Goal: Information Seeking & Learning: Compare options

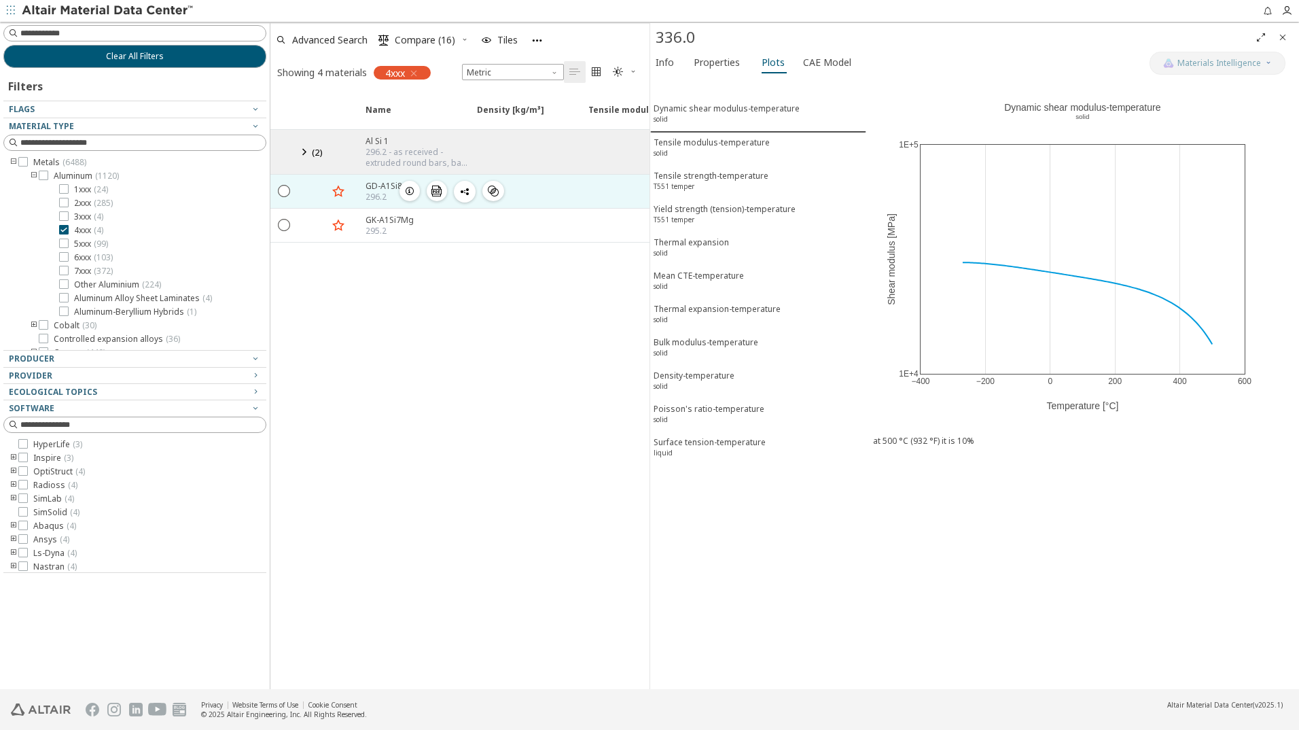
click at [409, 192] on icon "button" at bounding box center [409, 190] width 11 height 11
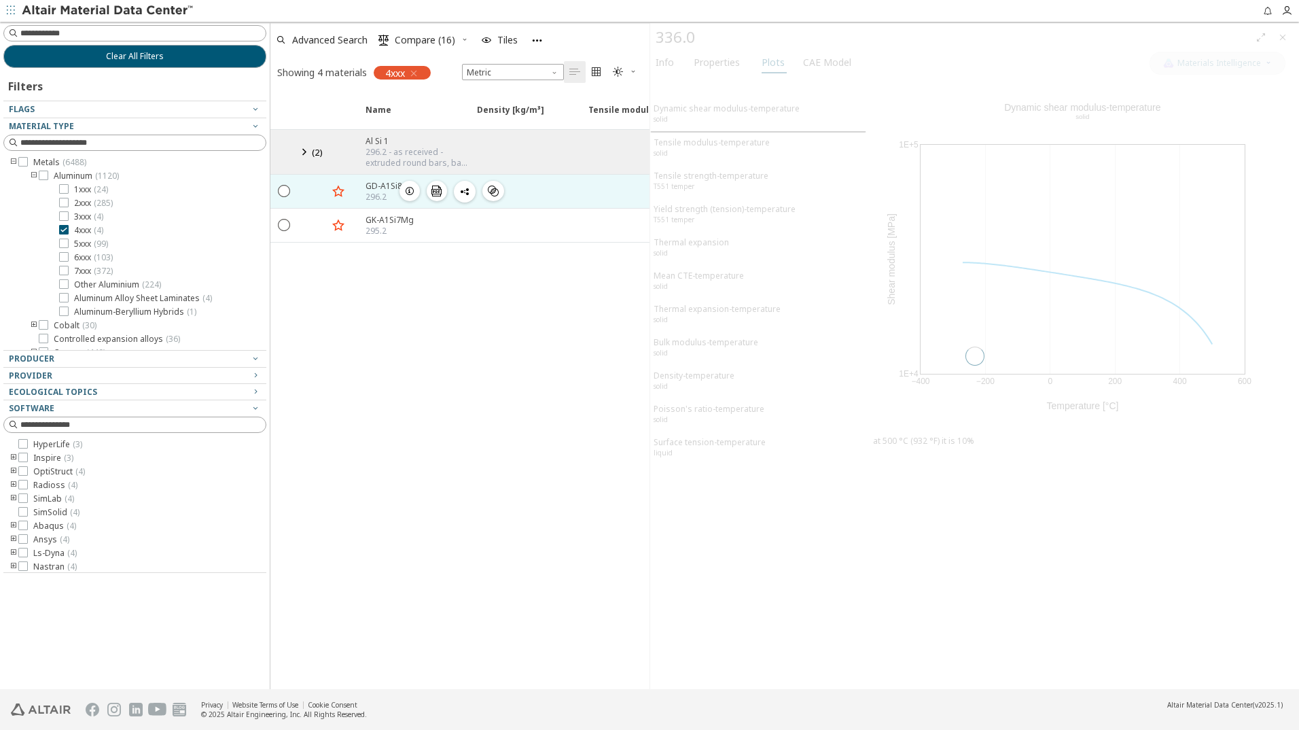
click at [410, 188] on icon "button" at bounding box center [409, 190] width 11 height 11
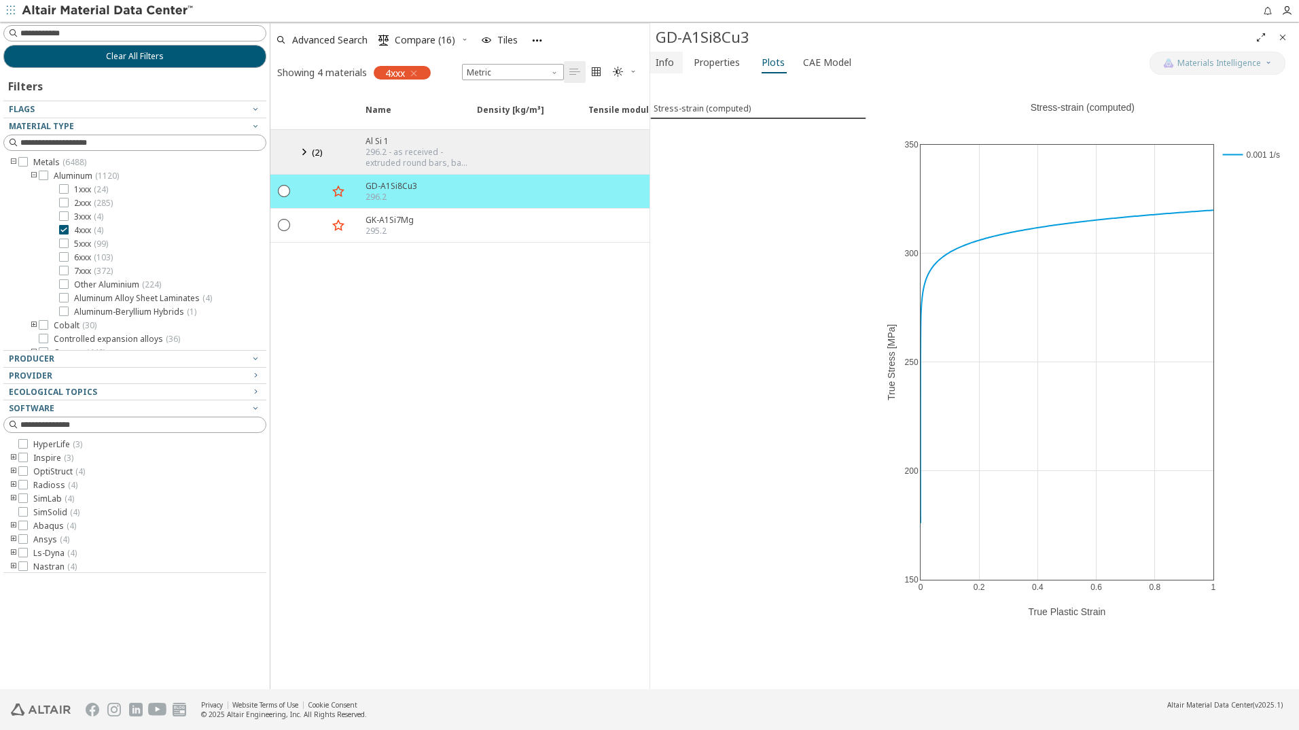
click at [668, 66] on span "Info" at bounding box center [665, 63] width 18 height 22
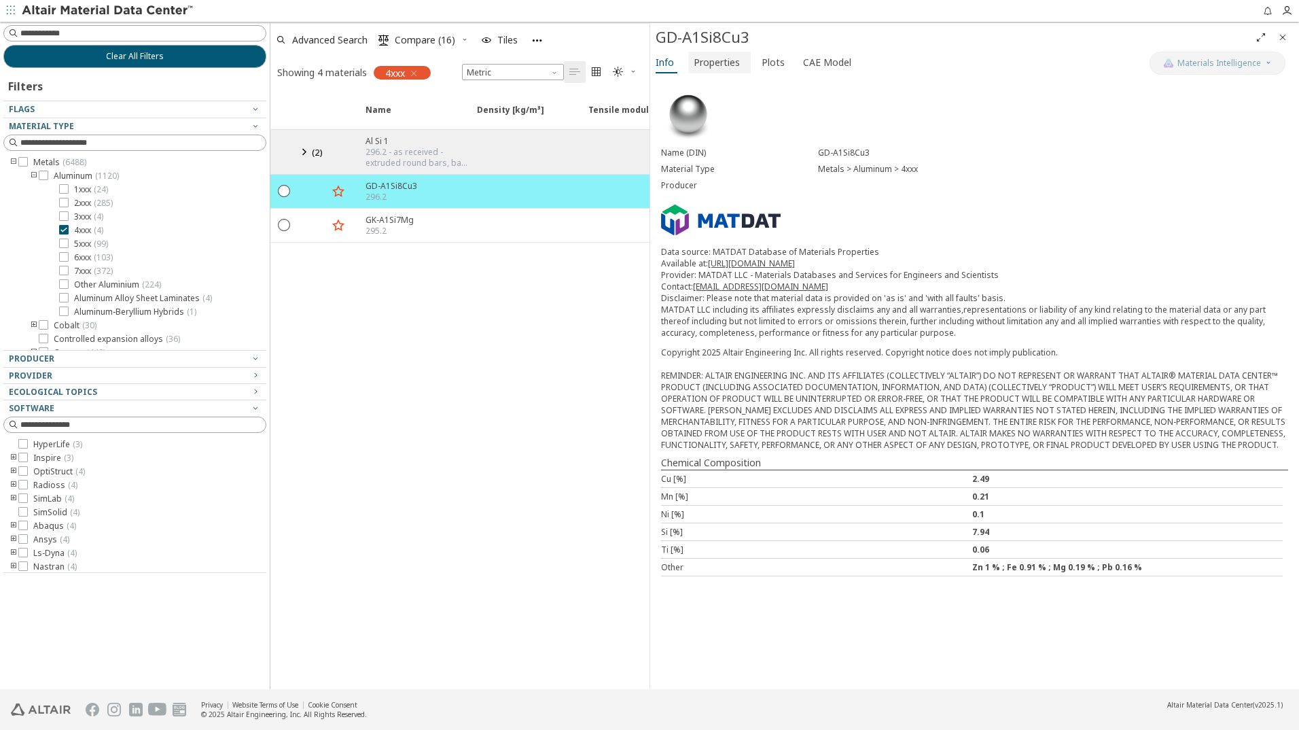
click at [717, 65] on span "Properties" at bounding box center [717, 63] width 46 height 22
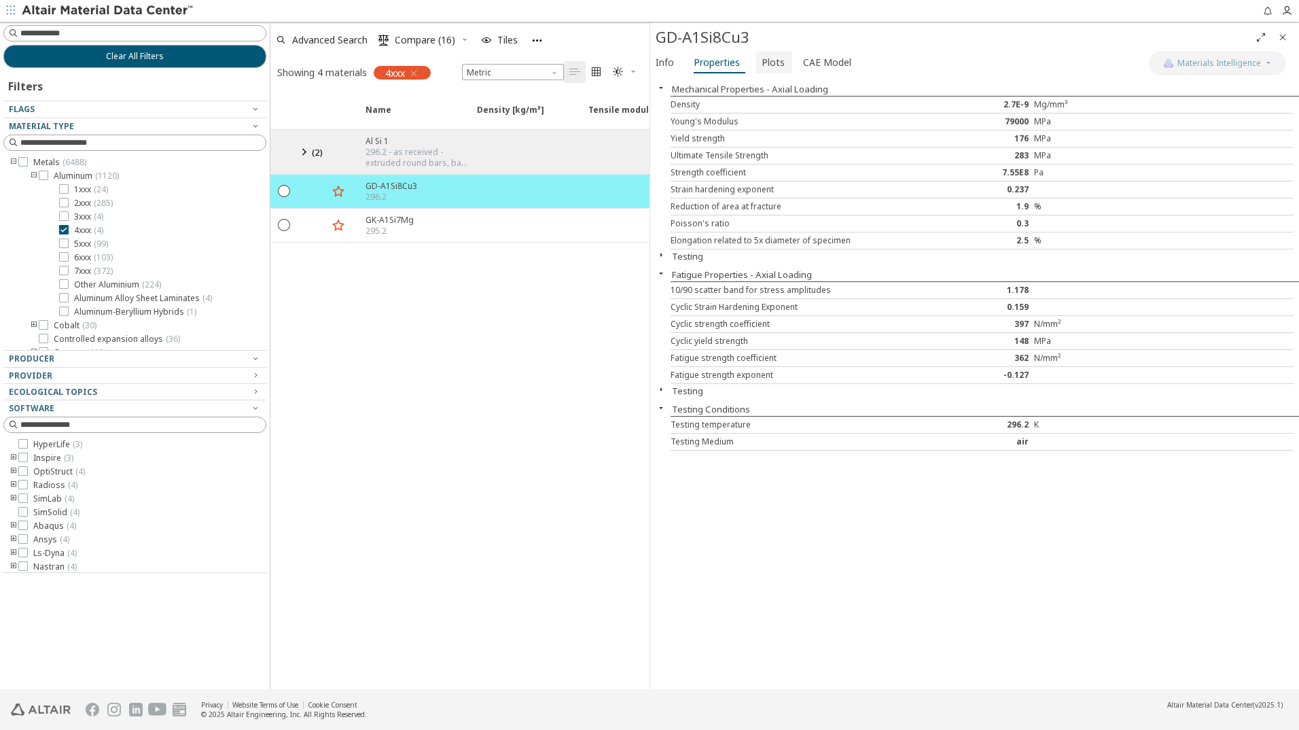
click at [773, 64] on span "Plots" at bounding box center [773, 63] width 23 height 22
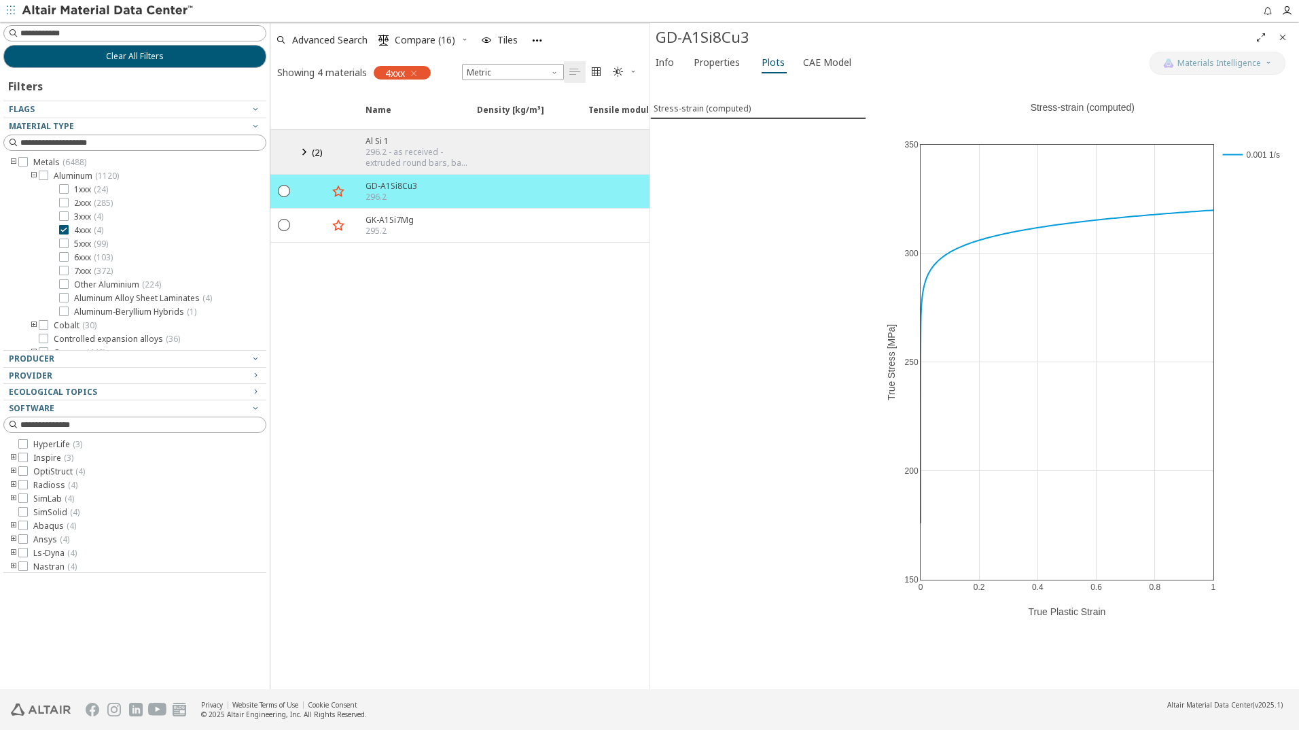
click at [762, 266] on div "Stress-strain (computed)" at bounding box center [758, 383] width 216 height 612
drag, startPoint x: 418, startPoint y: 73, endPoint x: 418, endPoint y: 93, distance: 20.4
click at [418, 73] on icon "button" at bounding box center [413, 73] width 11 height 11
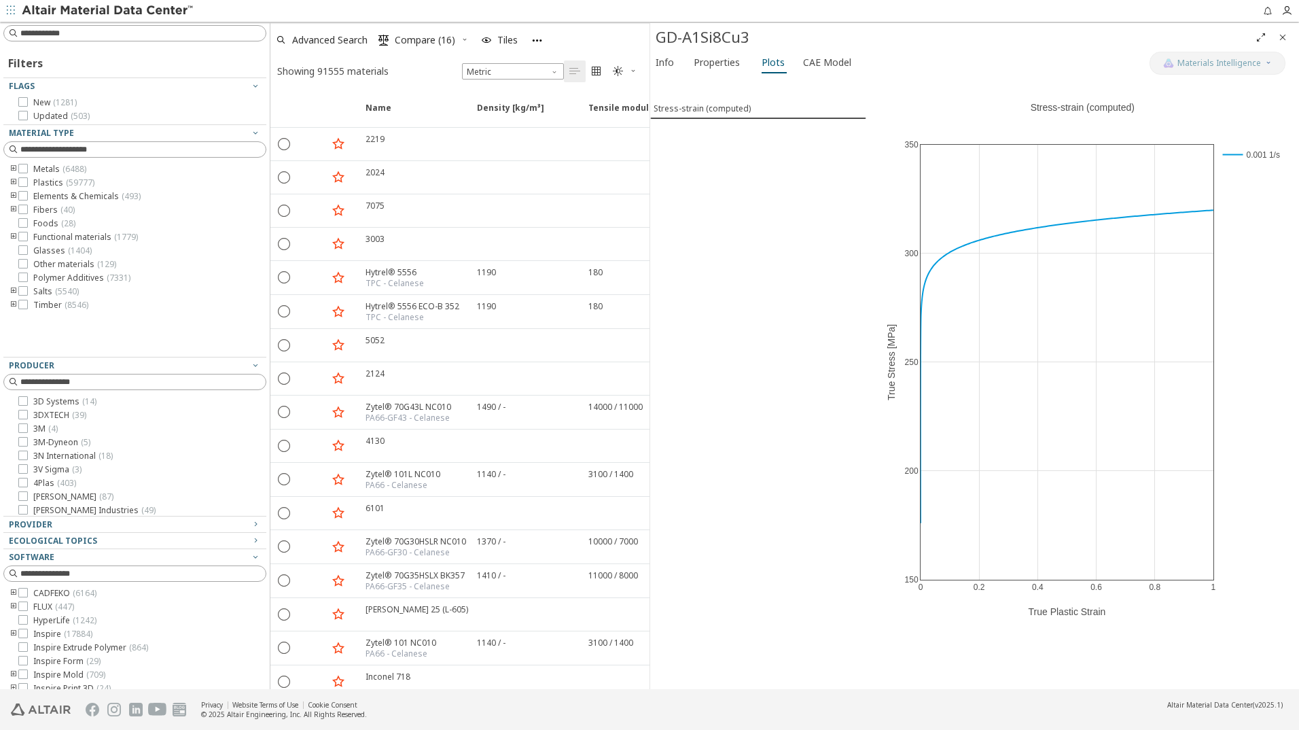
click at [13, 167] on icon "toogle group" at bounding box center [14, 169] width 10 height 11
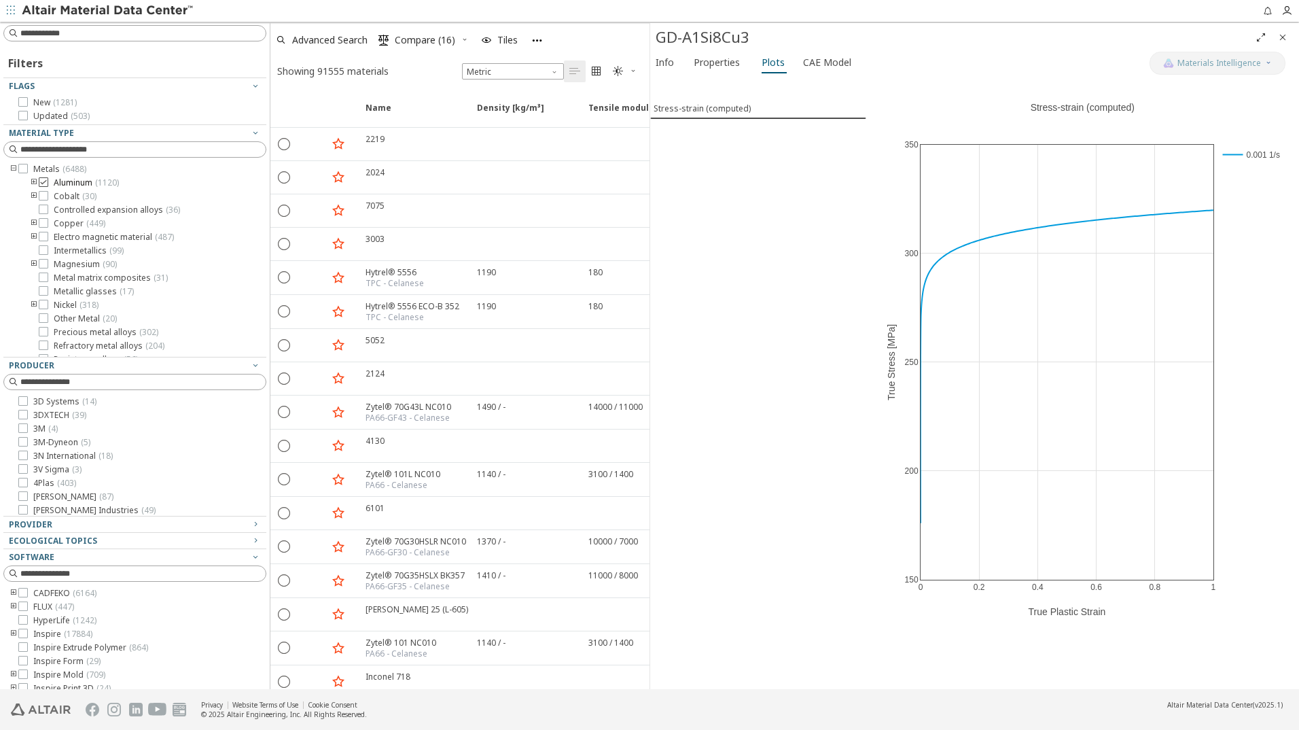
click at [43, 183] on icon at bounding box center [44, 182] width 10 height 10
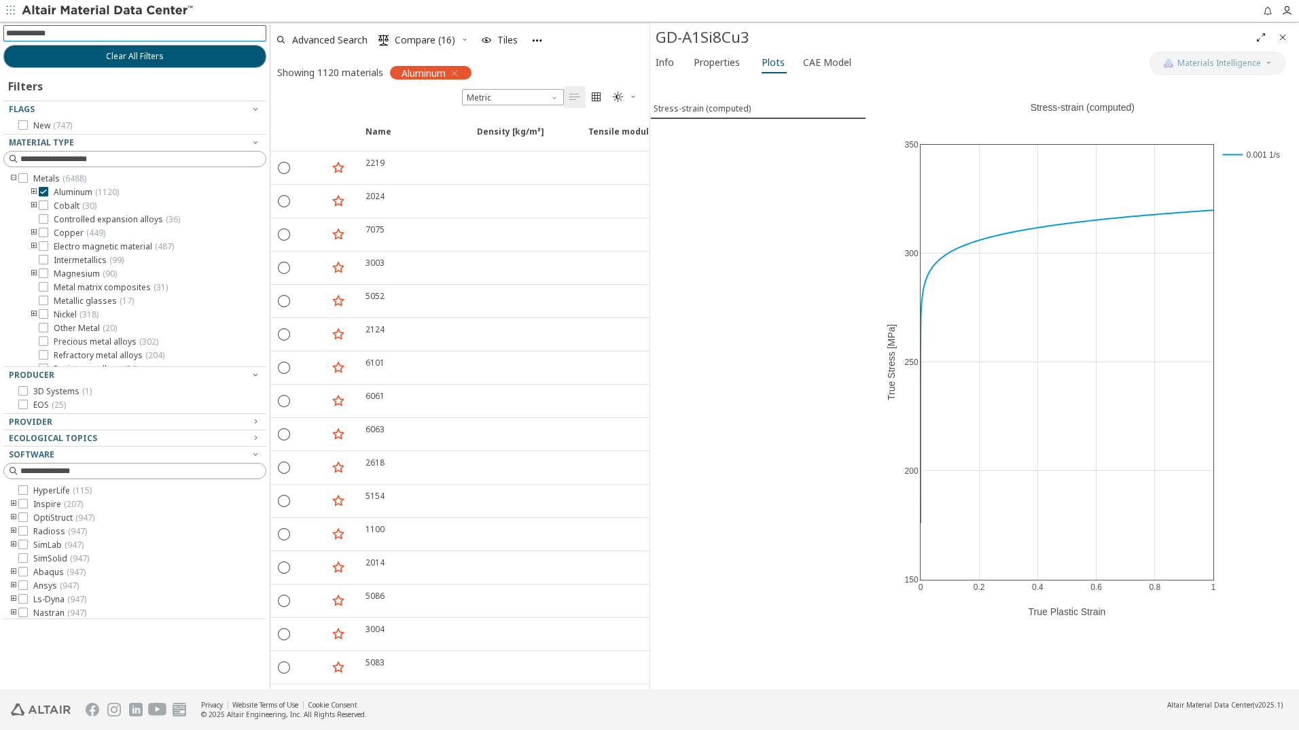
click at [38, 35] on input at bounding box center [136, 33] width 260 height 15
type input "****"
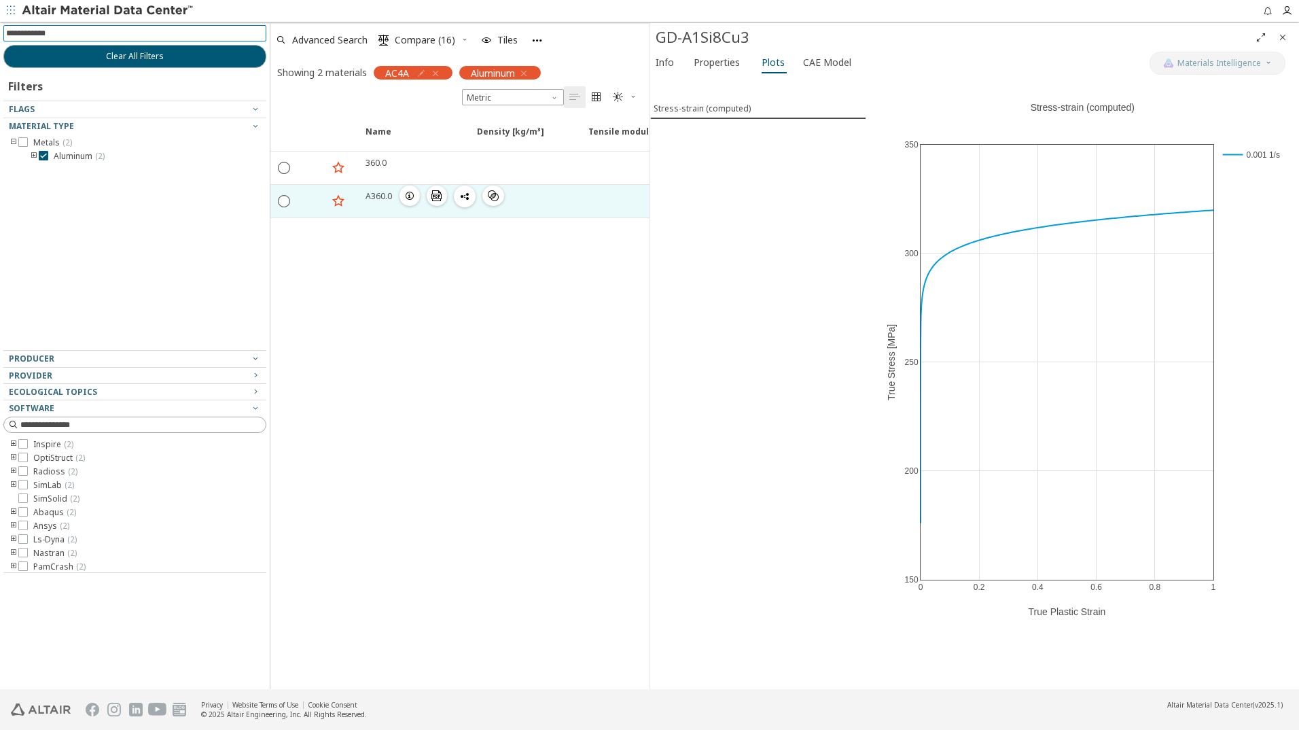
click at [406, 196] on icon "button" at bounding box center [409, 195] width 11 height 11
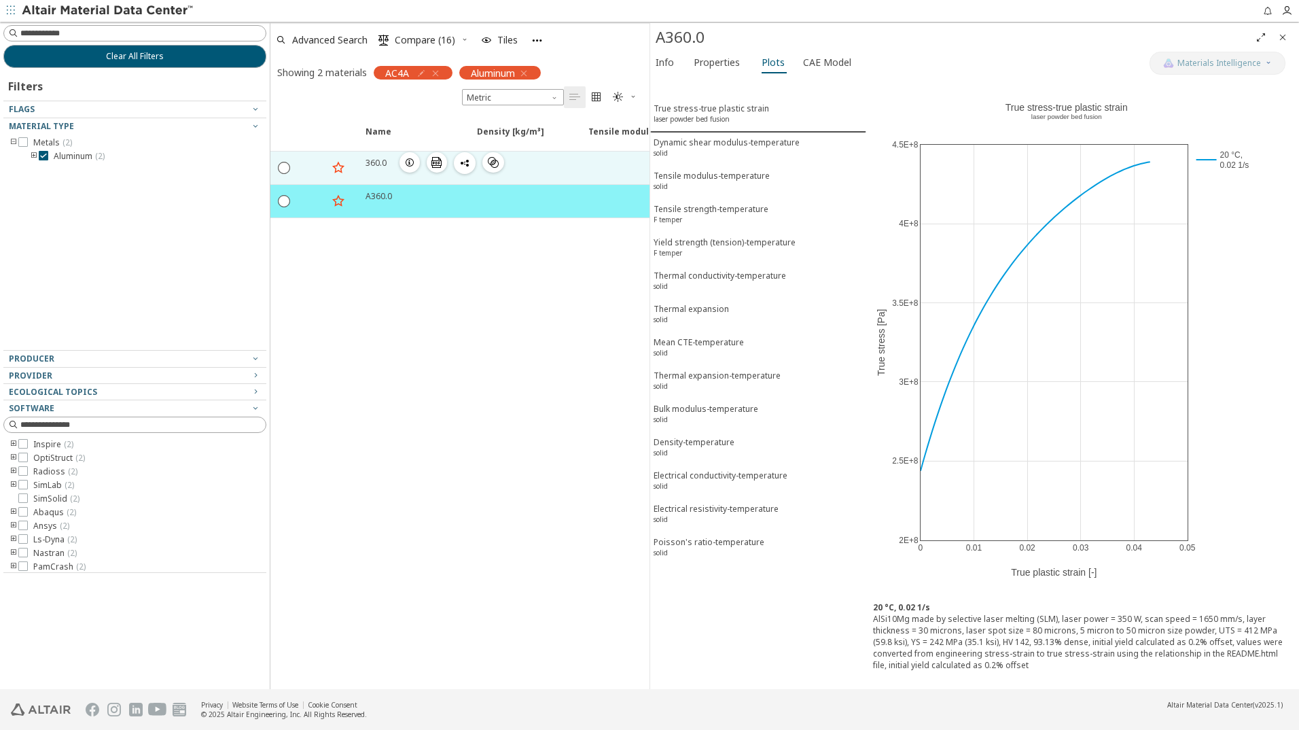
click at [408, 162] on icon "button" at bounding box center [409, 162] width 11 height 11
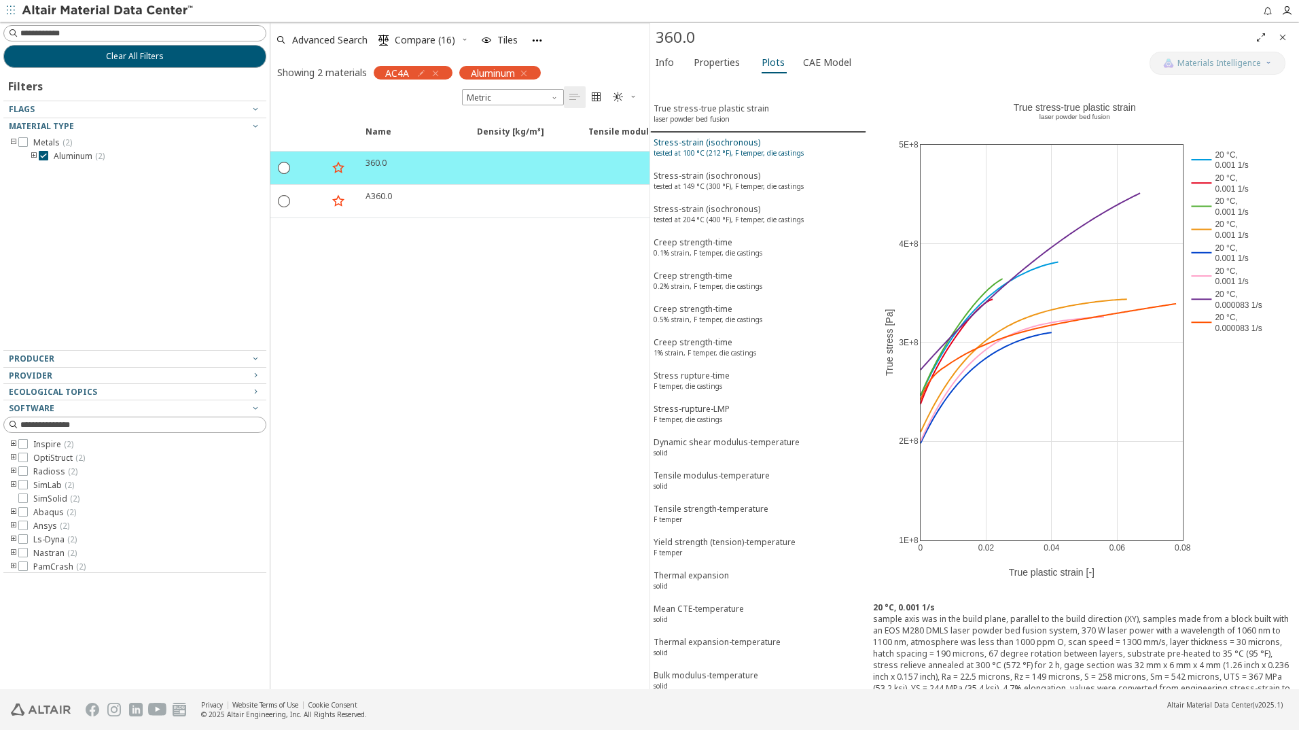
click at [697, 145] on div "Stress-strain (isochronous) tested at 100 °C (212 °F), F temper, die castings" at bounding box center [729, 149] width 150 height 25
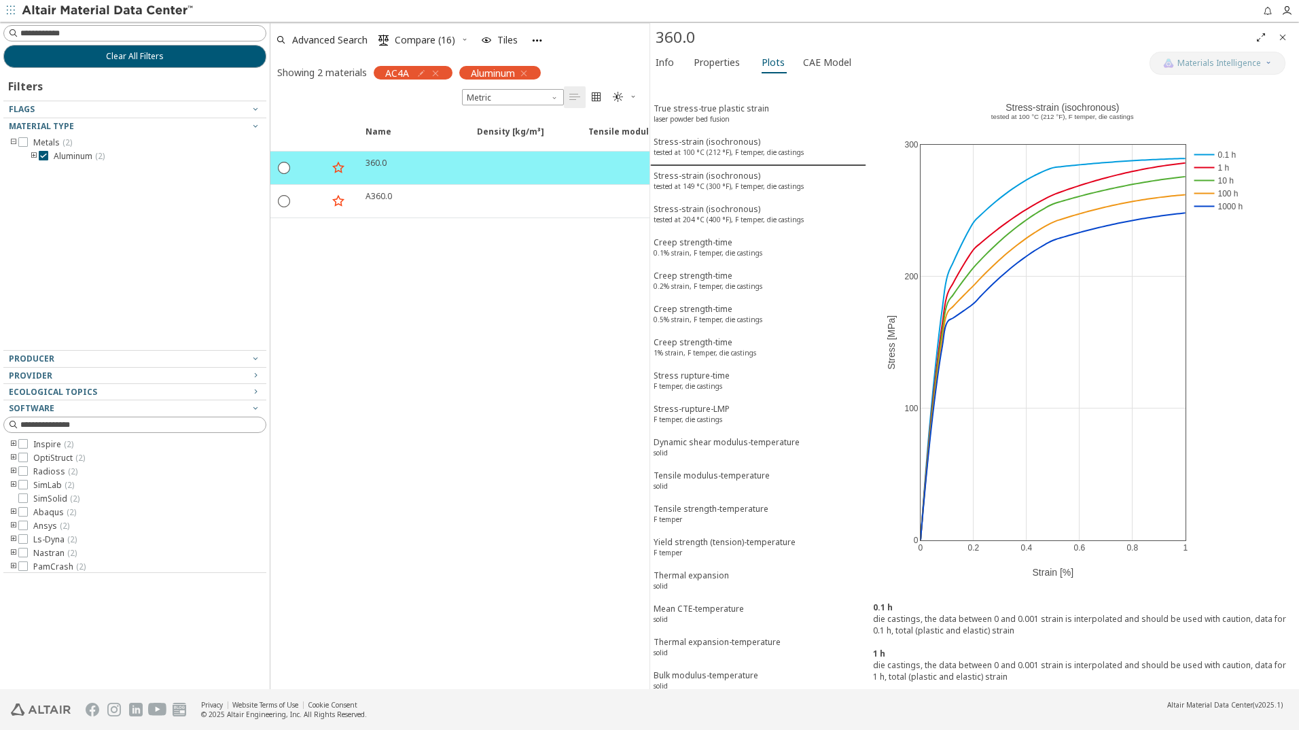
click at [512, 353] on div "Name Density [kg/m³] Density [kg/m³] ISO 1183 Tensile modulus [MPa] Tensile mod…" at bounding box center [459, 402] width 379 height 574
click at [437, 75] on icon "button" at bounding box center [435, 73] width 11 height 11
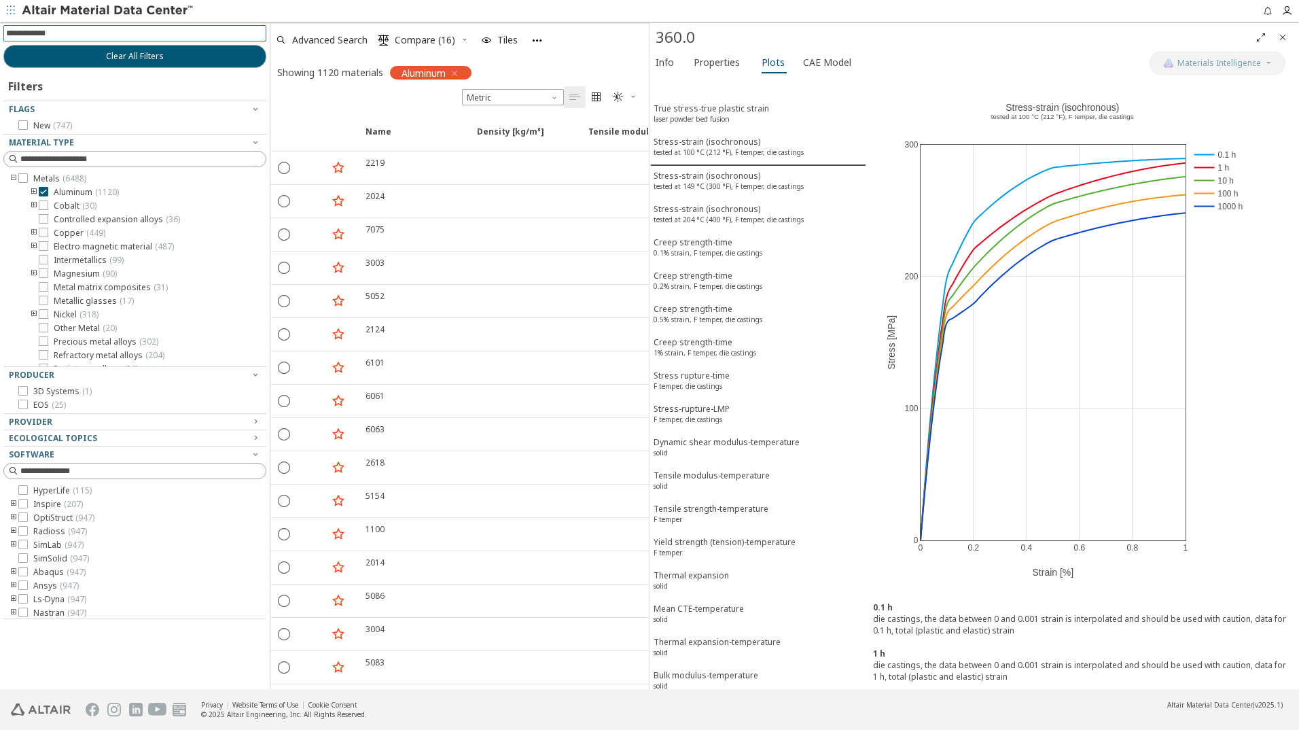
click at [41, 32] on input at bounding box center [136, 33] width 260 height 15
type input "**"
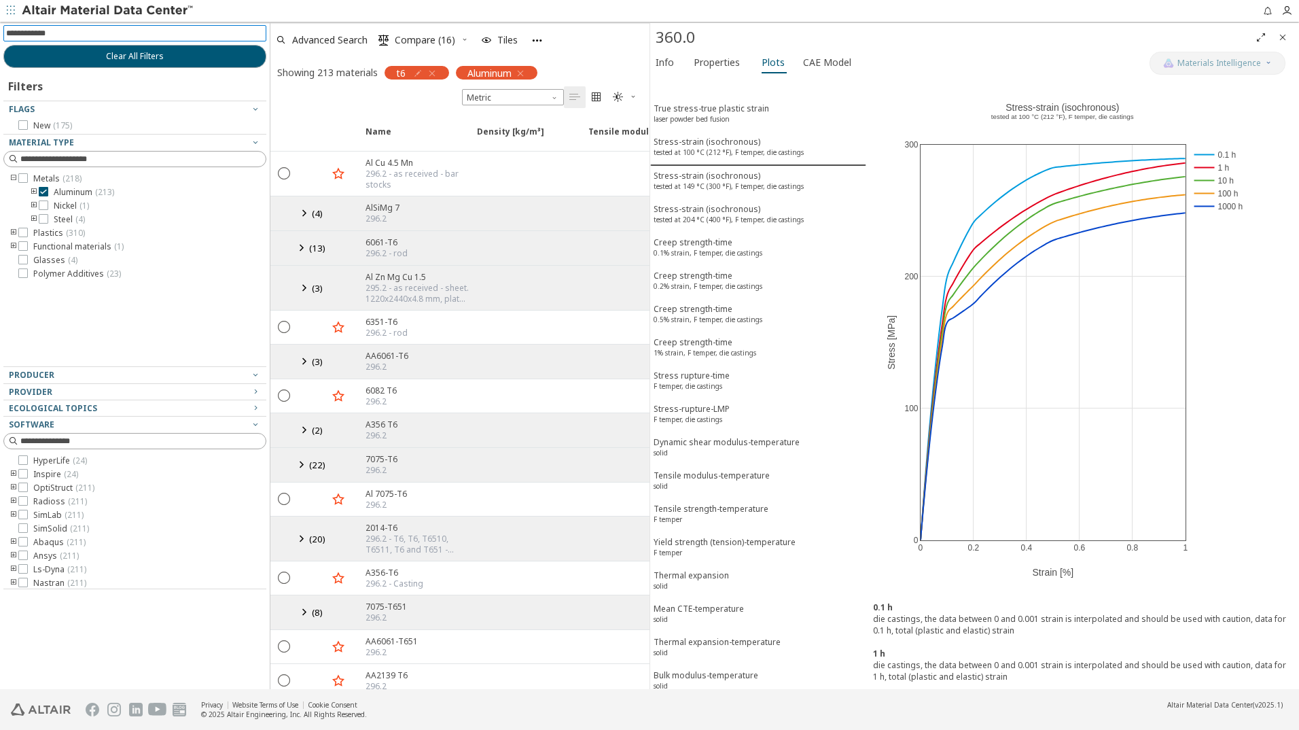
click at [303, 211] on icon at bounding box center [304, 212] width 16 height 17
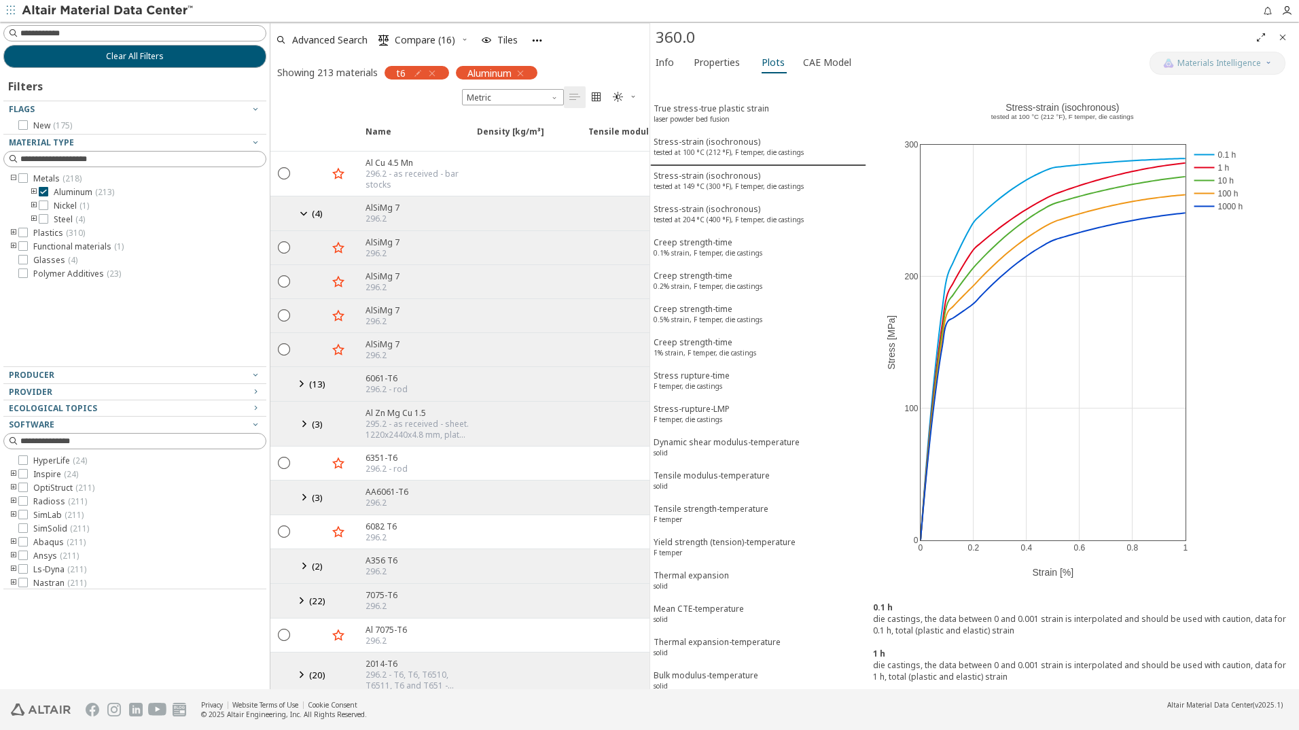
click at [303, 211] on icon at bounding box center [304, 212] width 16 height 17
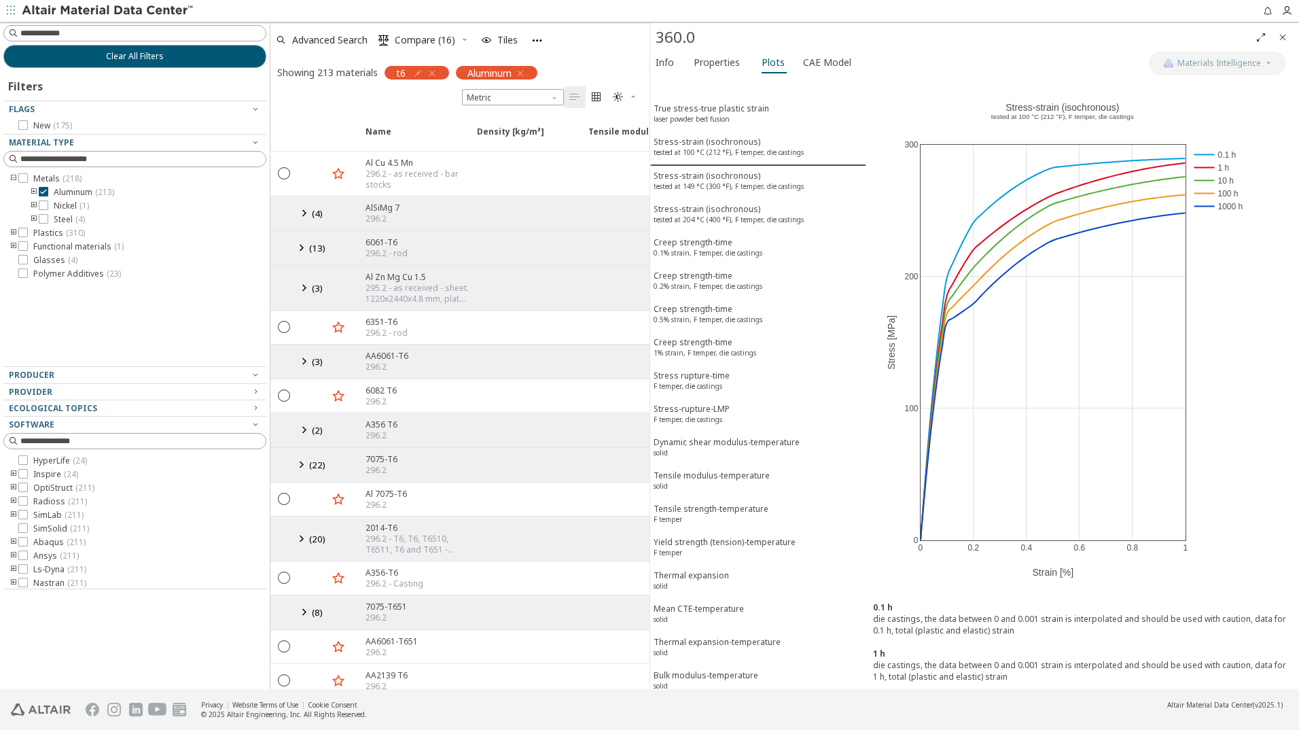
click at [302, 431] on icon at bounding box center [304, 429] width 16 height 17
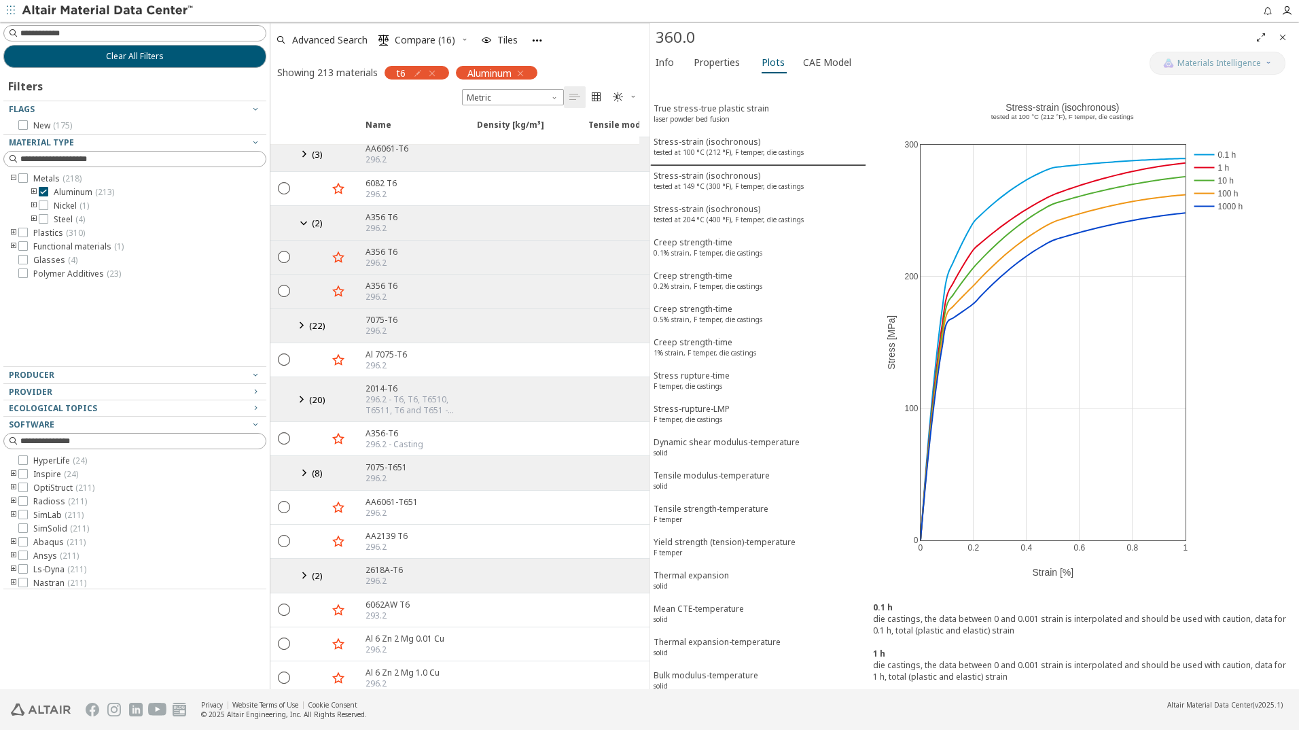
scroll to position [236, 0]
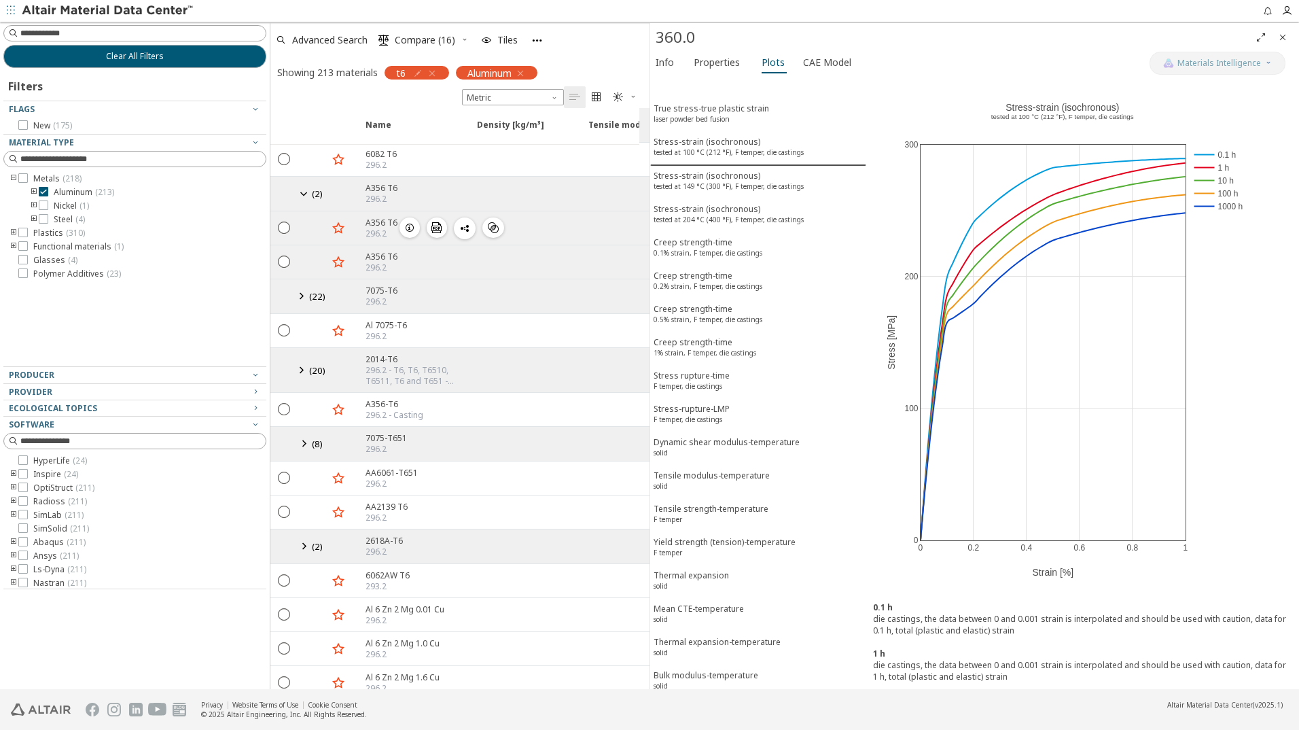
click at [408, 226] on icon "button" at bounding box center [409, 227] width 11 height 11
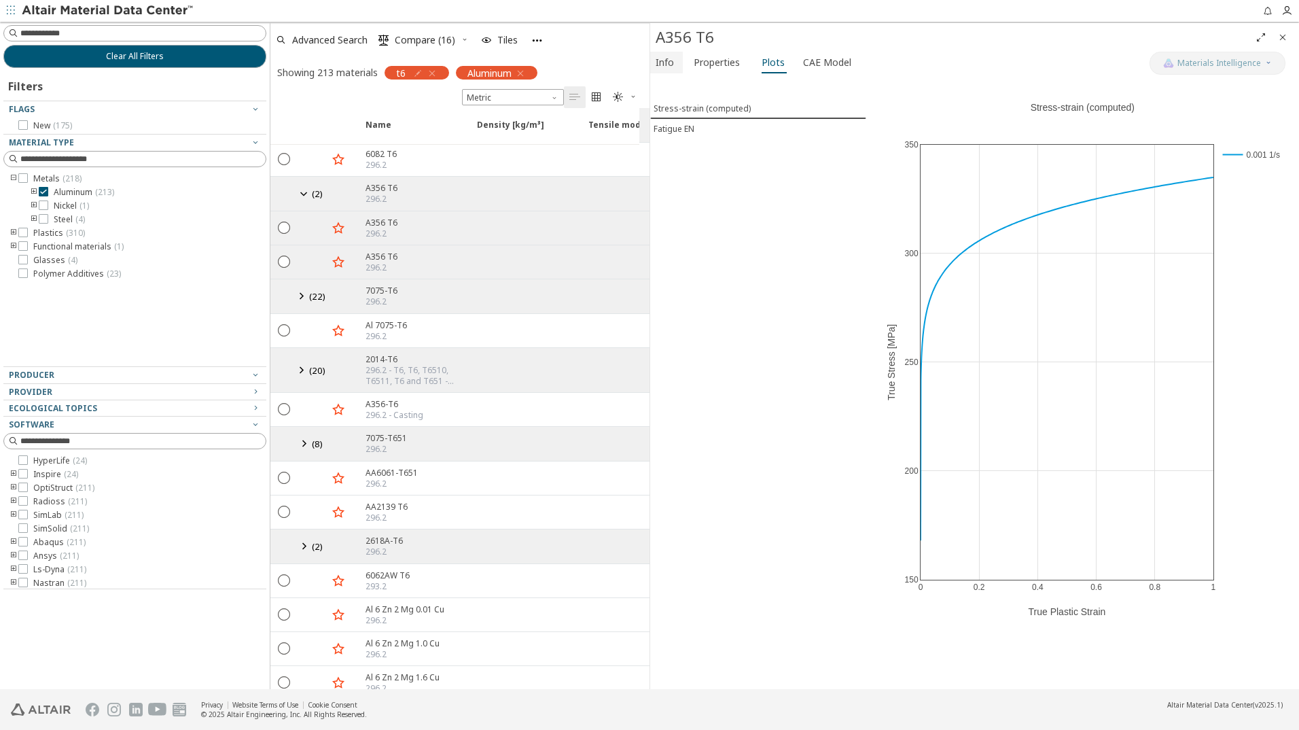
click at [666, 64] on span "Info" at bounding box center [665, 63] width 18 height 22
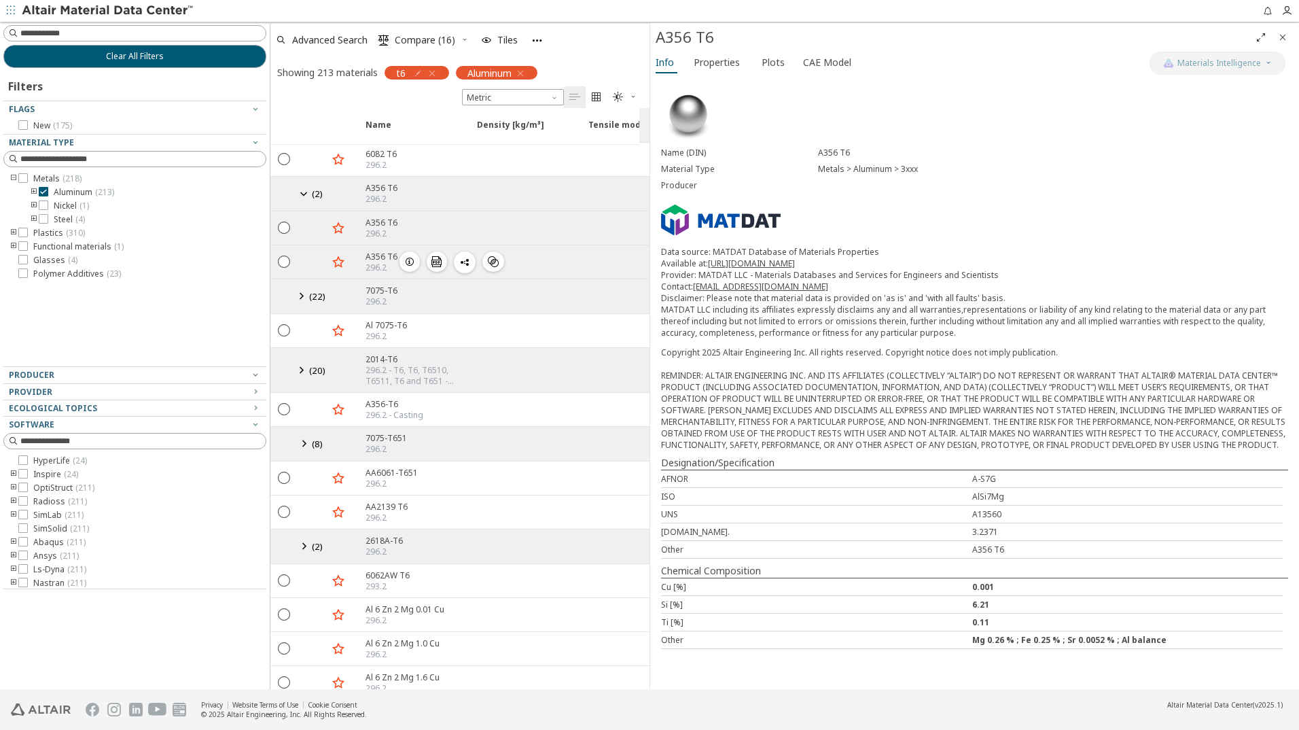
click at [411, 260] on icon "button" at bounding box center [409, 261] width 11 height 11
click at [302, 370] on icon at bounding box center [301, 369] width 16 height 17
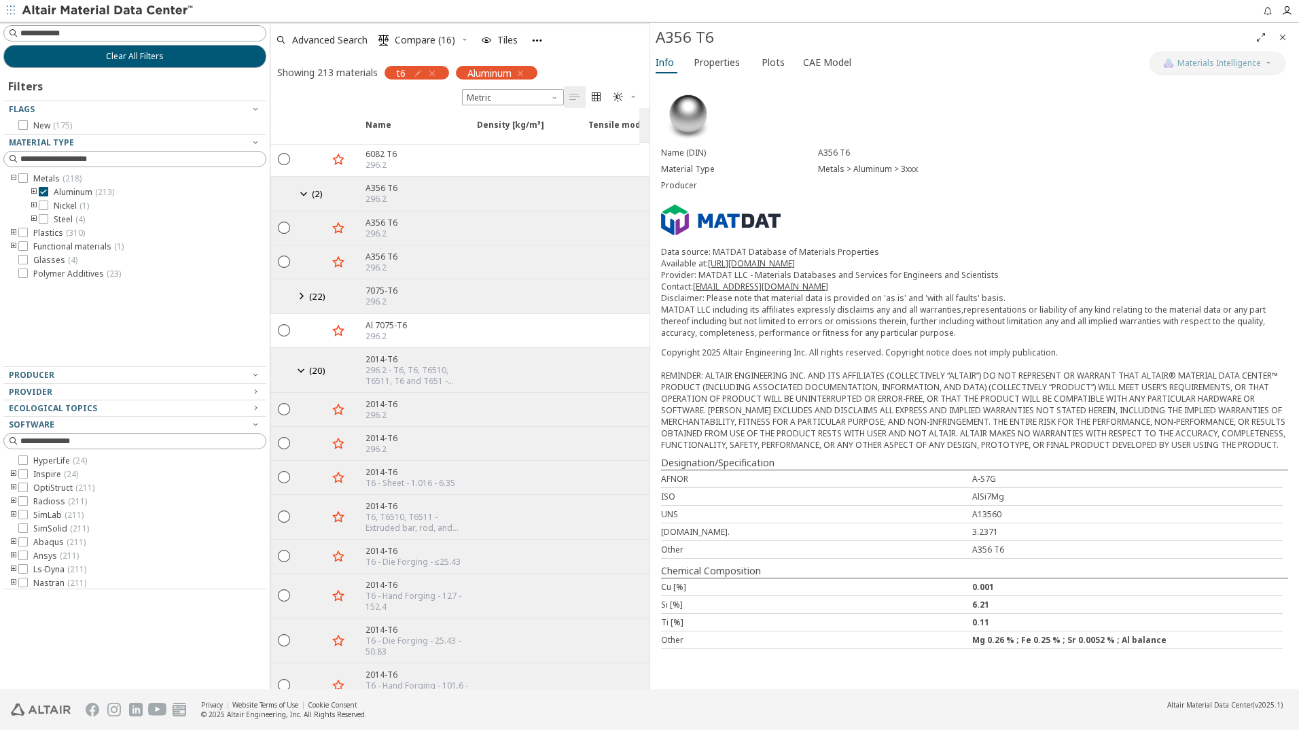
click at [302, 370] on icon at bounding box center [301, 369] width 16 height 17
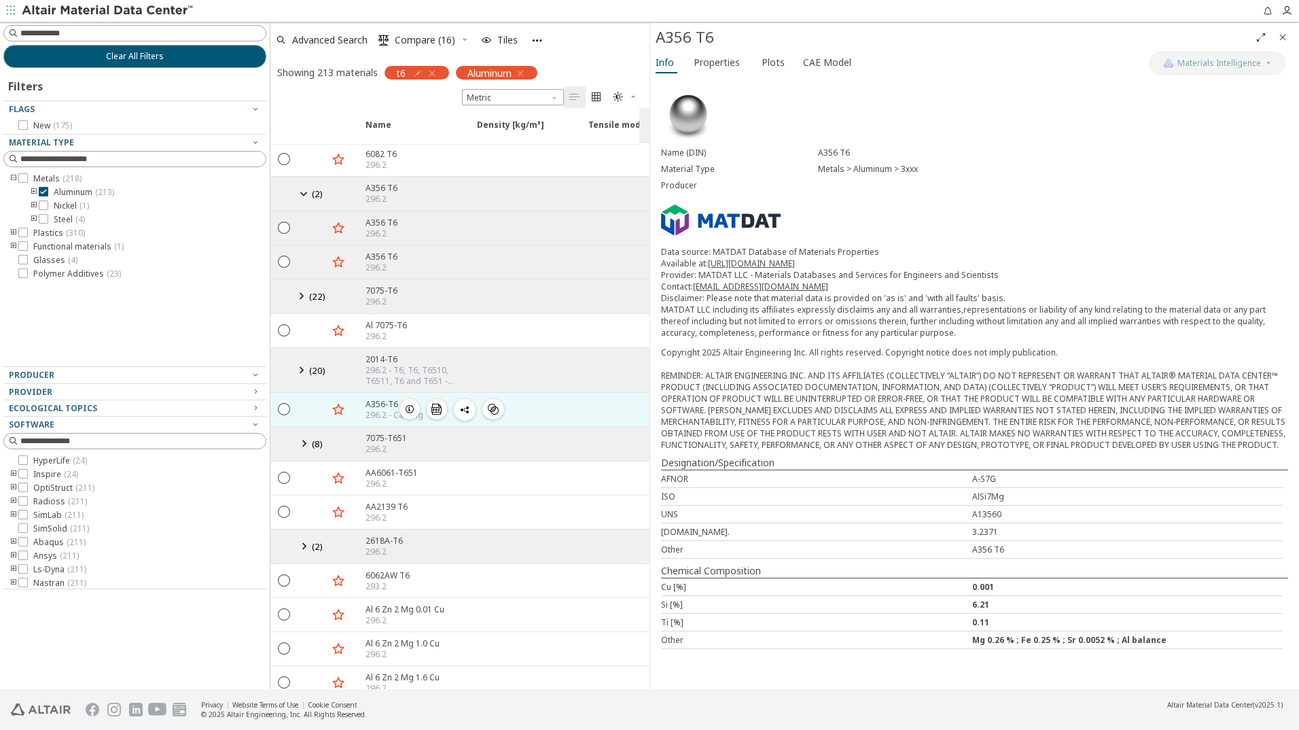
click at [410, 410] on icon "button" at bounding box center [409, 409] width 11 height 11
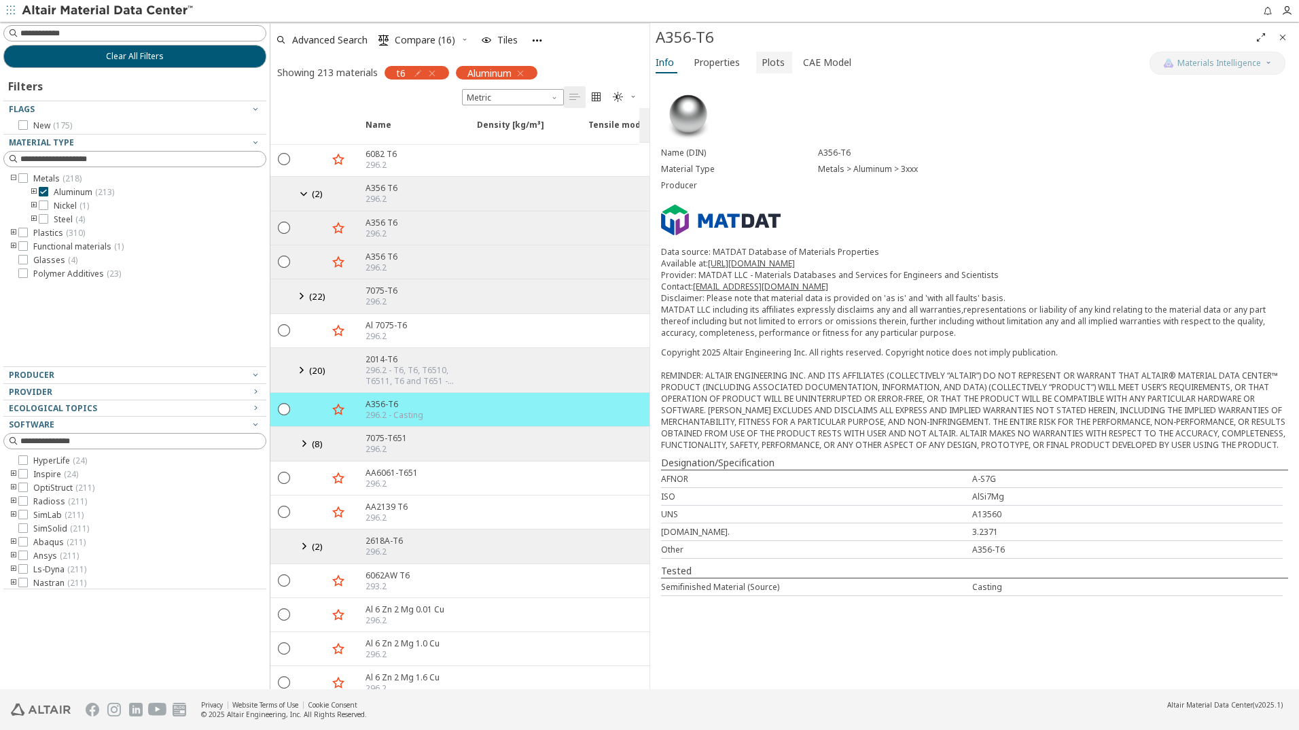
click at [771, 60] on span "Plots" at bounding box center [773, 63] width 23 height 22
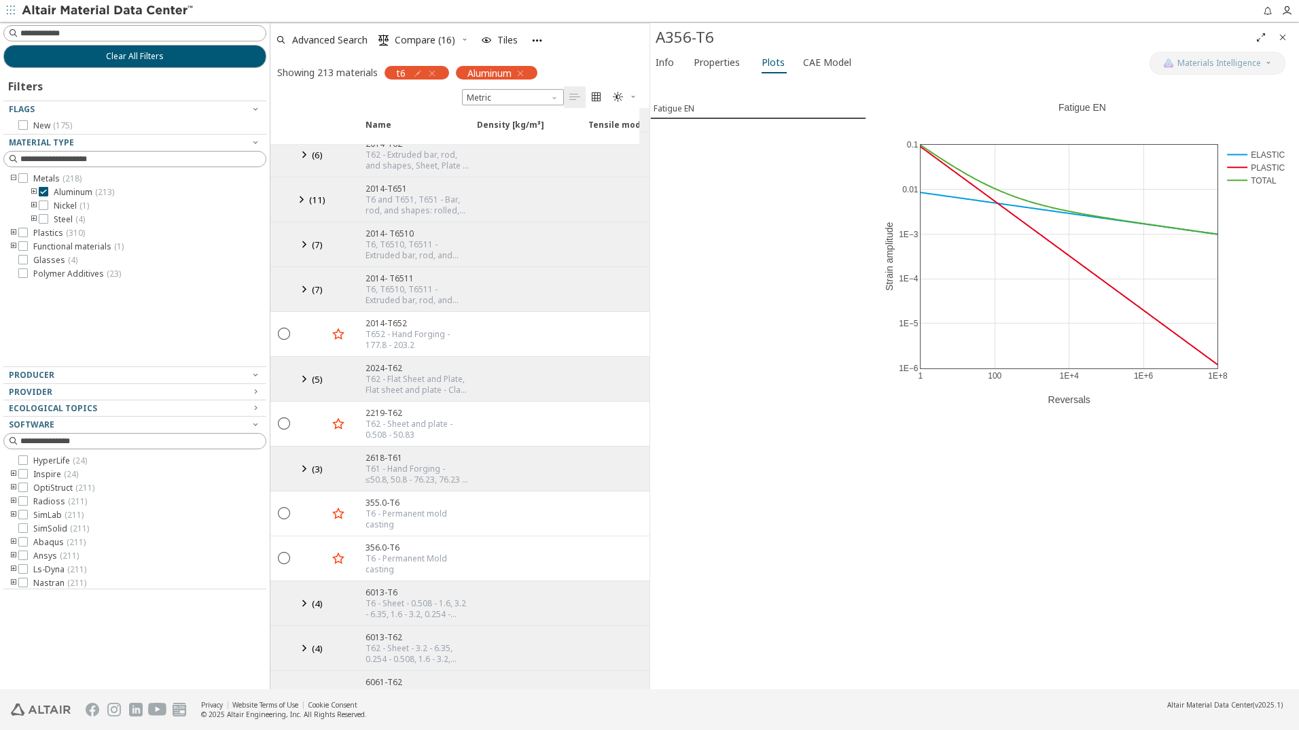
scroll to position [1052, 0]
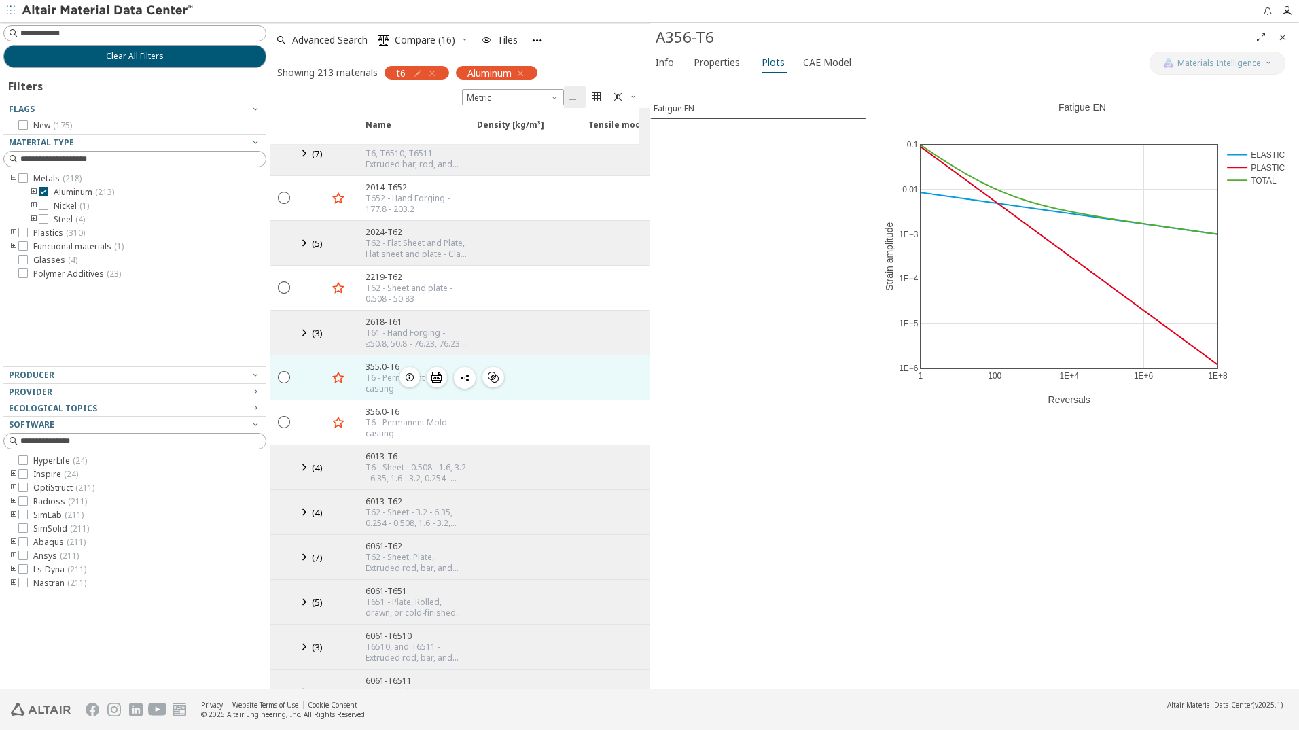
click at [409, 377] on icon "button" at bounding box center [409, 377] width 11 height 11
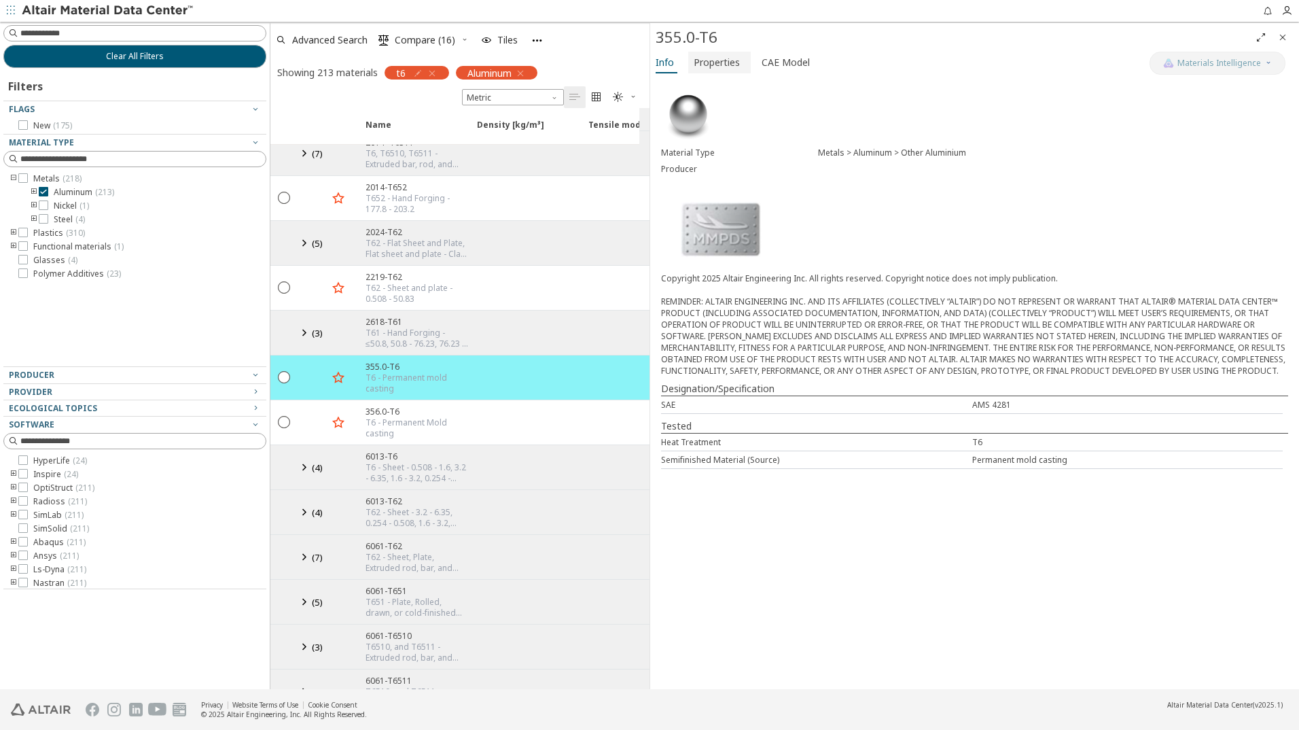
click at [719, 63] on span "Properties" at bounding box center [717, 63] width 46 height 22
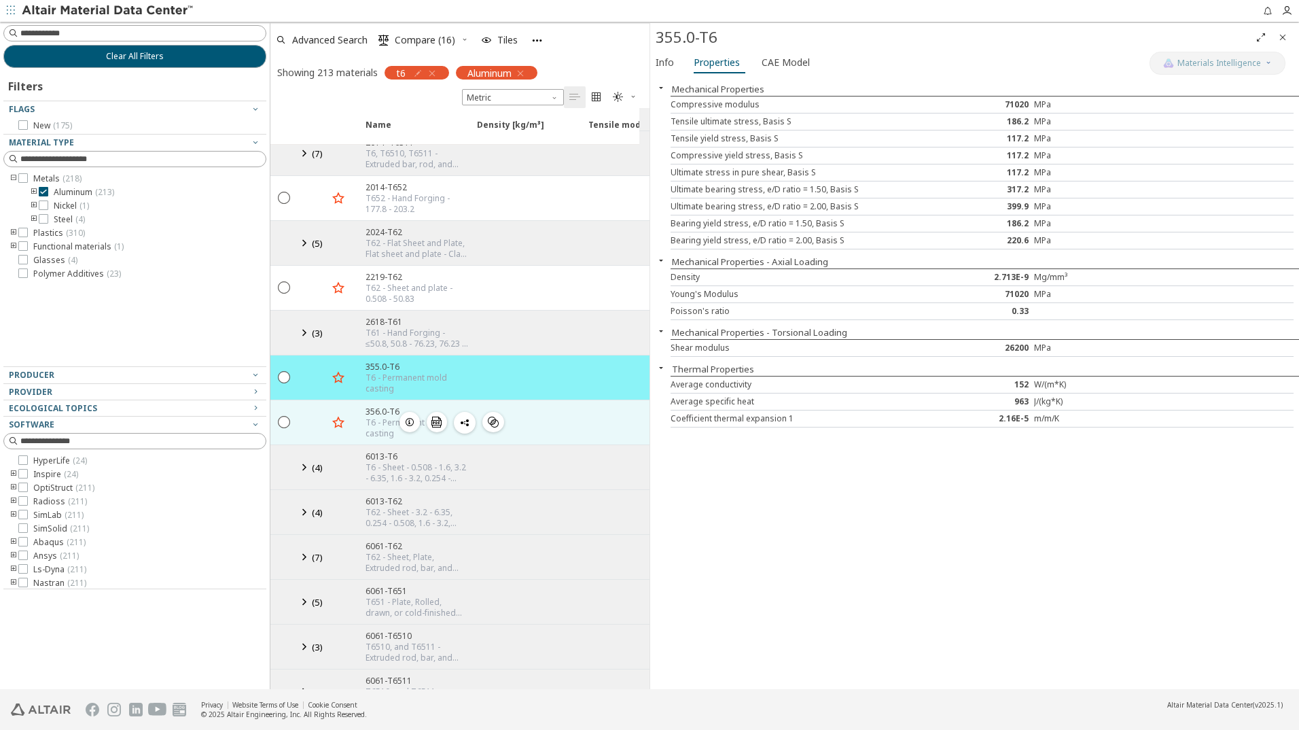
click at [410, 420] on icon "button" at bounding box center [409, 421] width 11 height 11
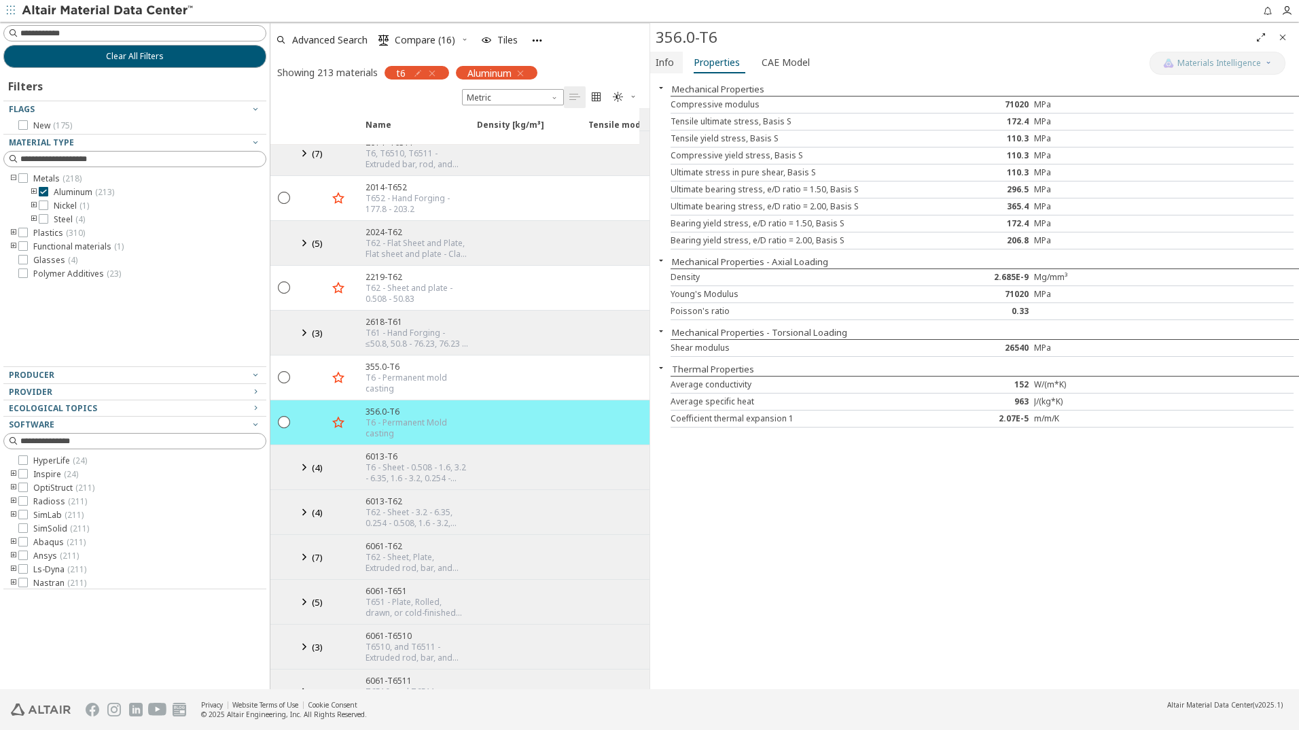
click at [660, 60] on span "Info" at bounding box center [665, 63] width 18 height 22
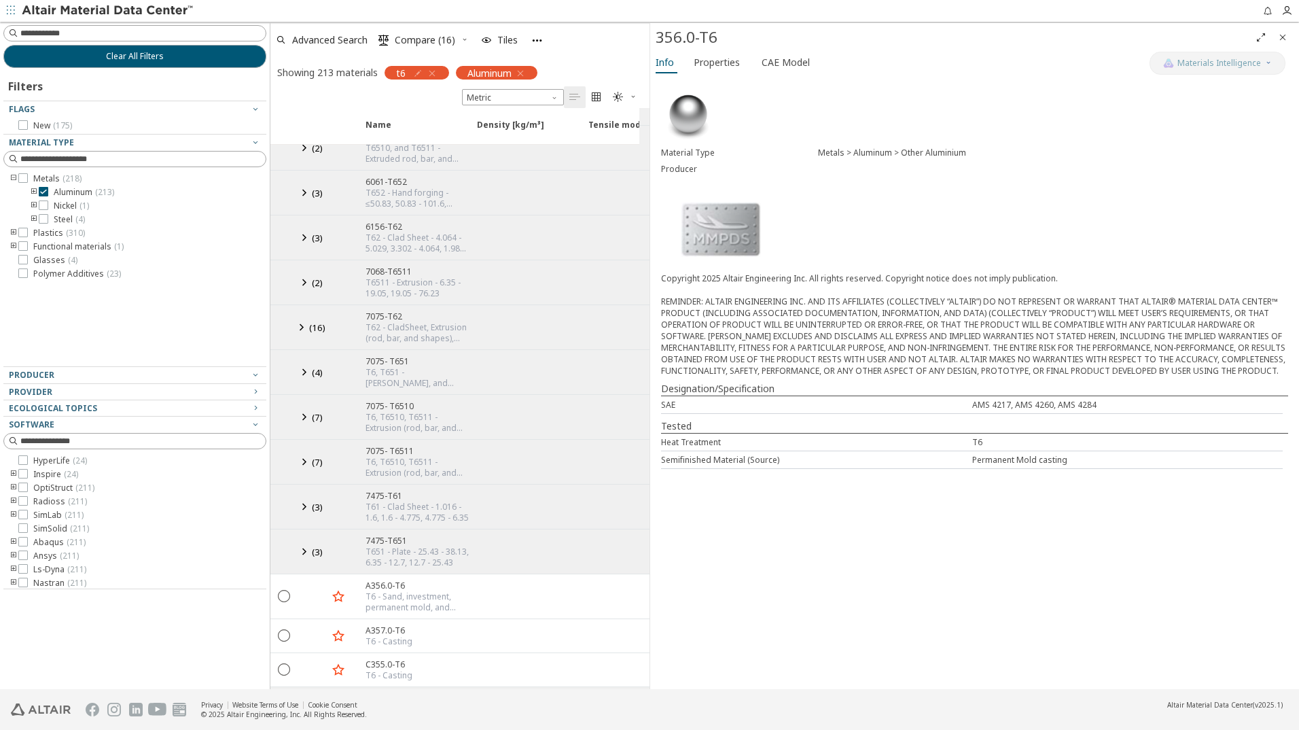
scroll to position [1717, 0]
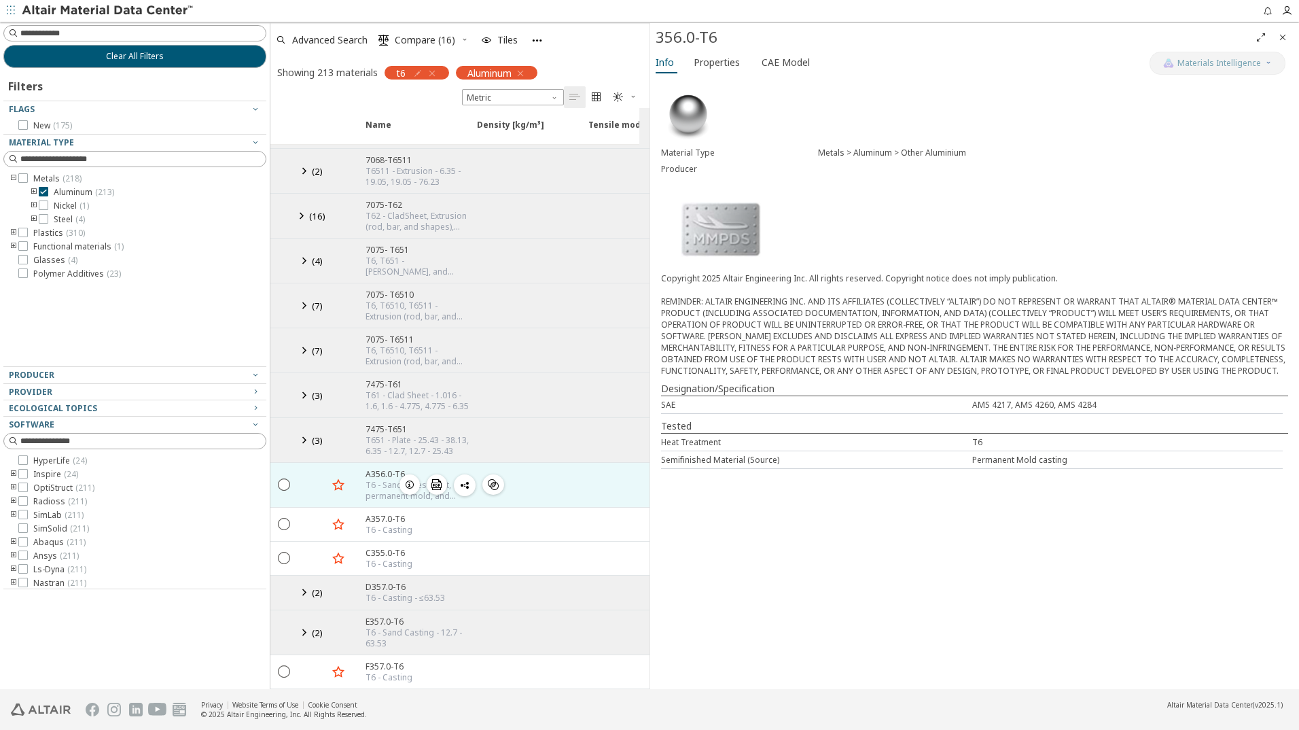
click at [410, 479] on icon "button" at bounding box center [409, 484] width 11 height 11
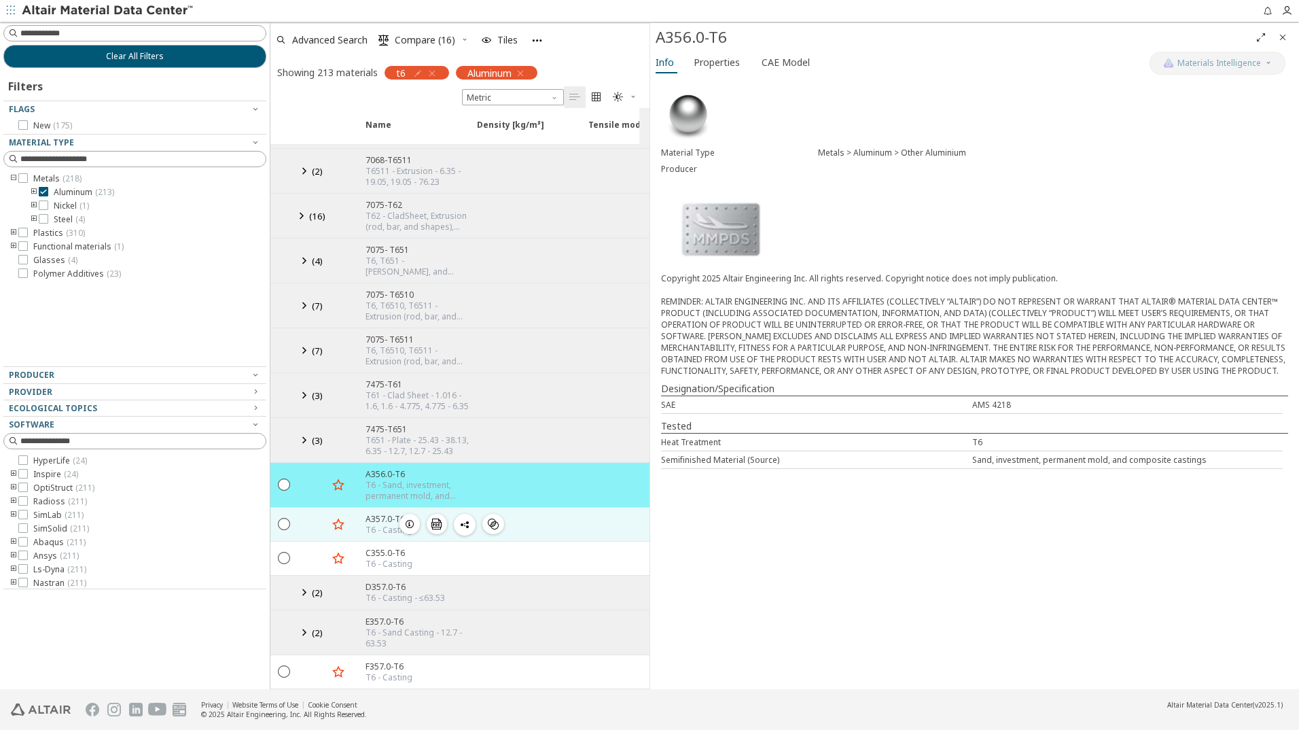
click at [410, 518] on icon "button" at bounding box center [409, 523] width 11 height 11
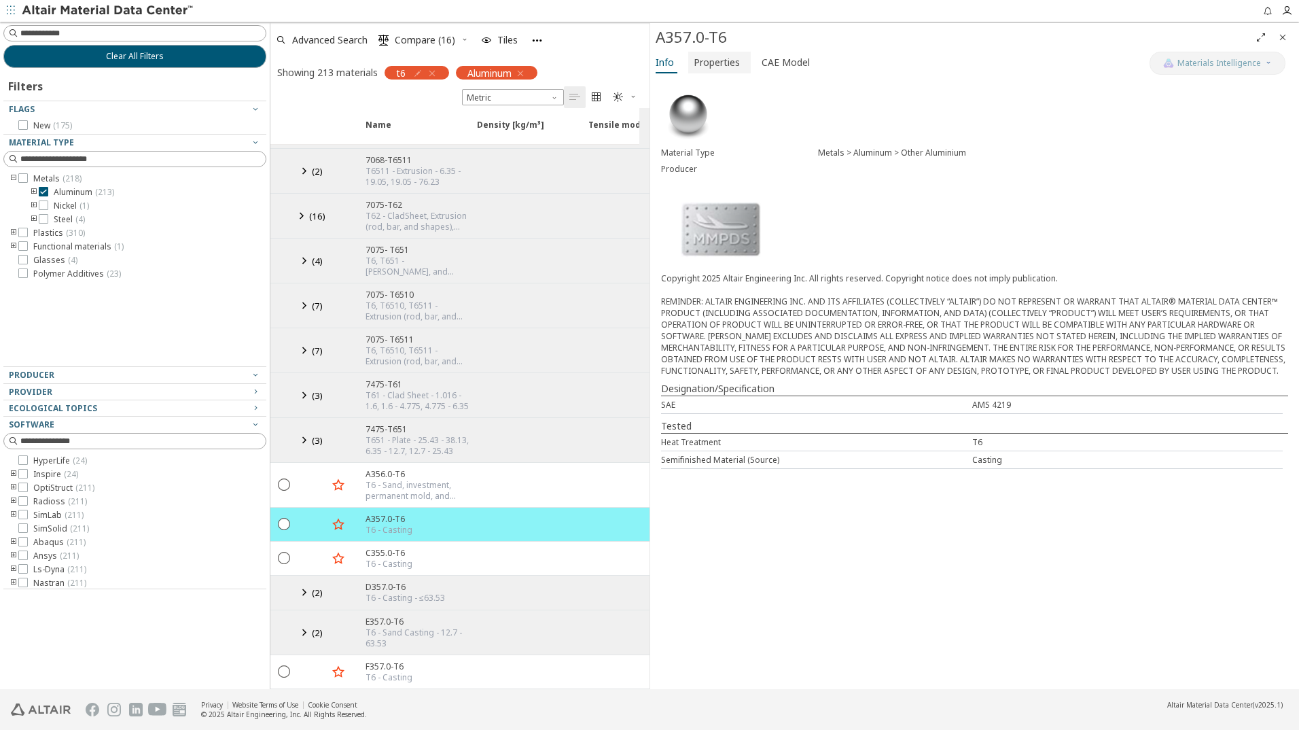
click at [721, 66] on span "Properties" at bounding box center [717, 63] width 46 height 22
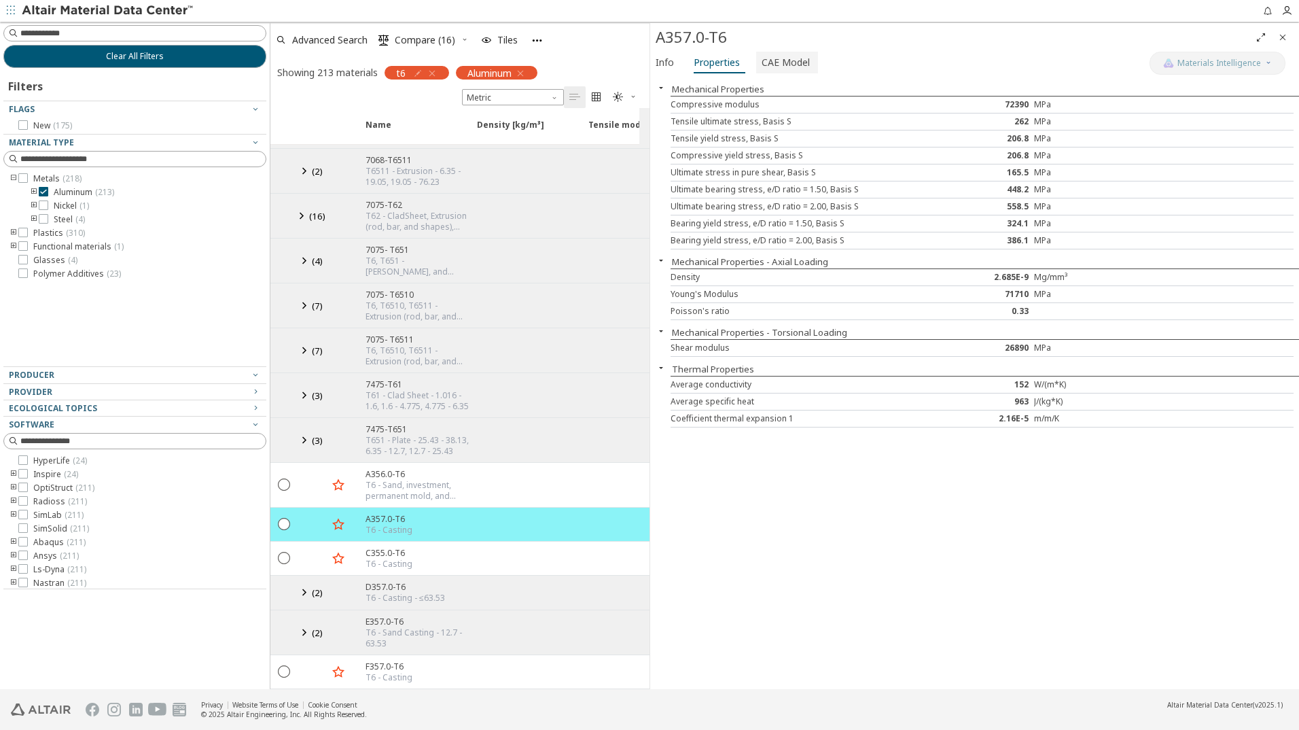
click at [791, 66] on span "CAE Model" at bounding box center [786, 63] width 48 height 22
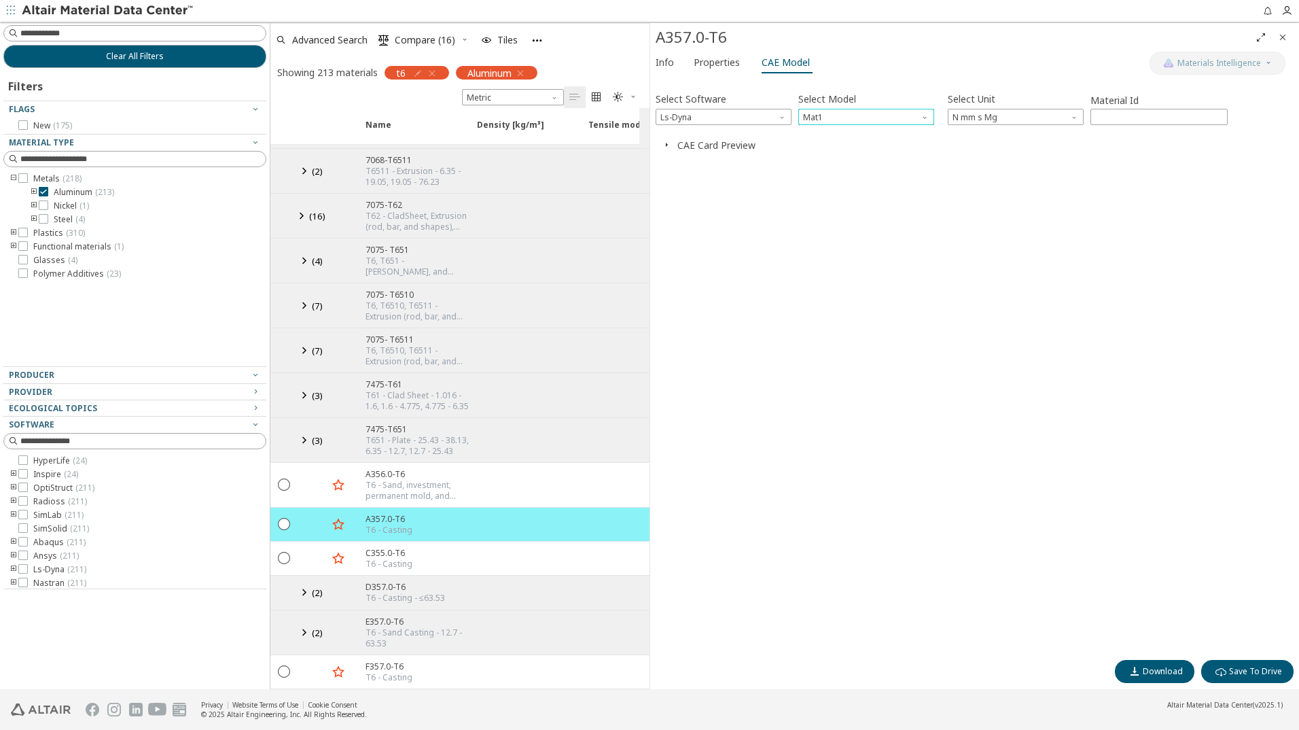
click at [923, 116] on span "Model" at bounding box center [926, 114] width 11 height 11
click at [902, 190] on div "Select Software Ls-Dyna Select Model Mat1 Select Unit N mm s Mg Material Id ***…" at bounding box center [975, 367] width 638 height 571
click at [730, 148] on button "CAE Card Preview" at bounding box center [716, 145] width 78 height 13
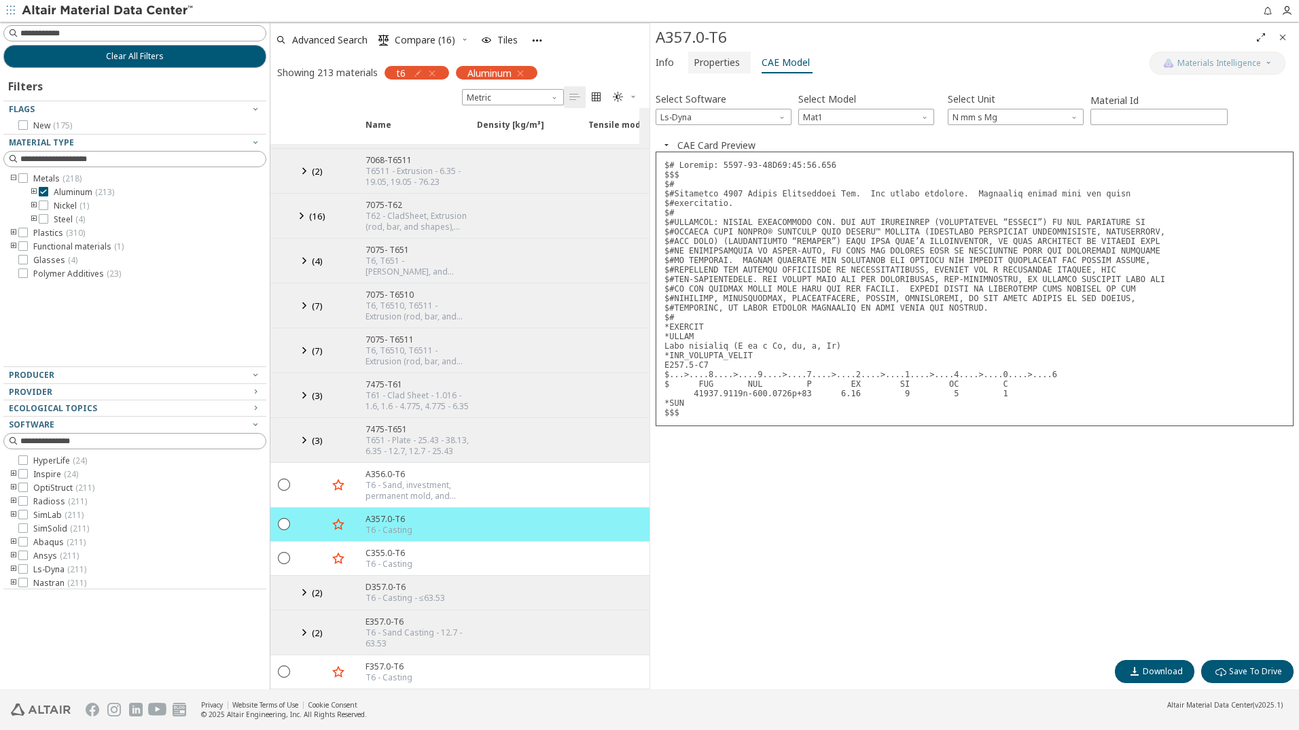
click at [714, 64] on span "Properties" at bounding box center [717, 63] width 46 height 22
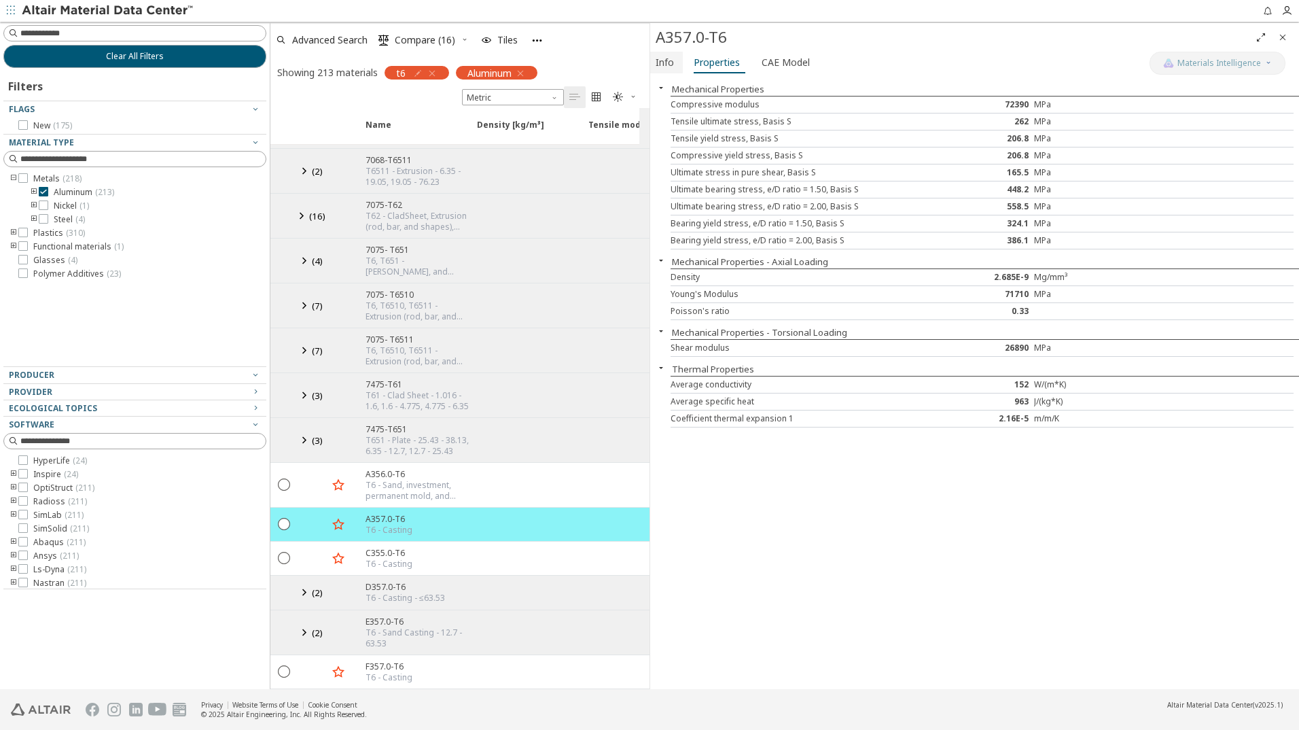
click at [668, 63] on span "Info" at bounding box center [665, 63] width 18 height 22
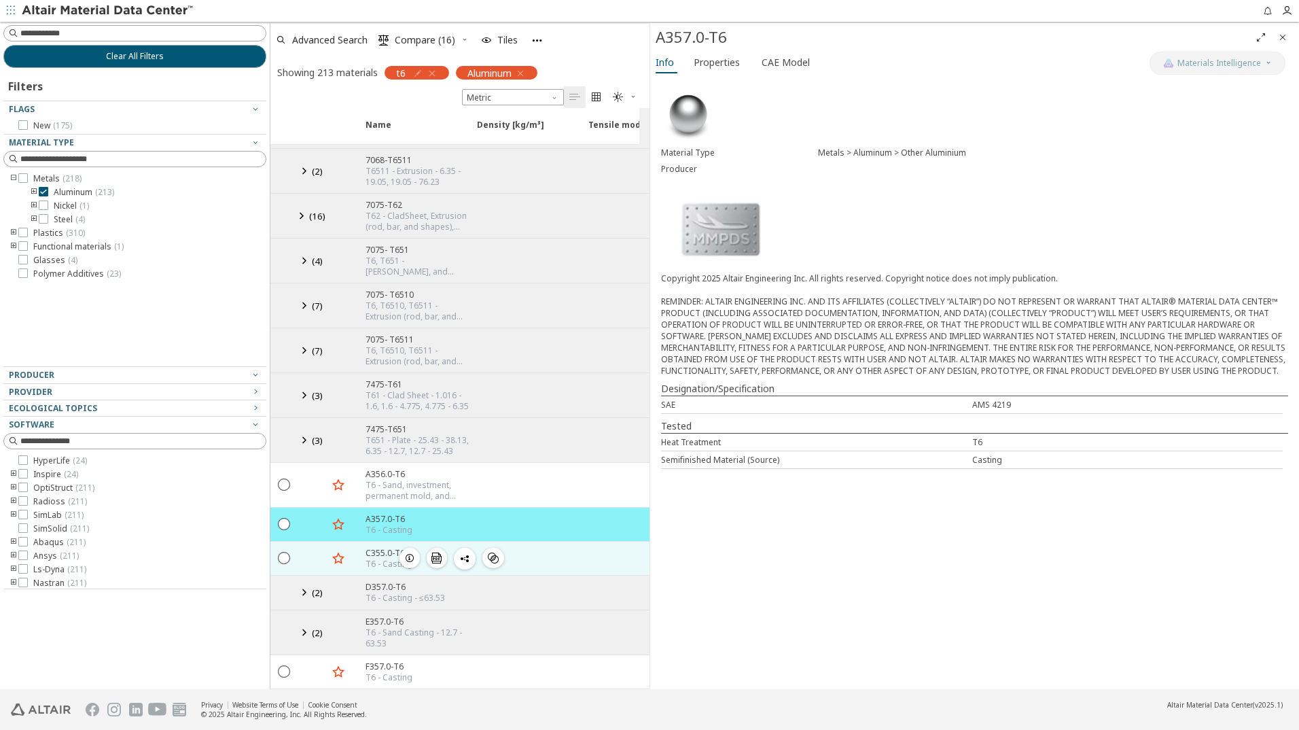
click at [410, 552] on icon "button" at bounding box center [409, 557] width 11 height 11
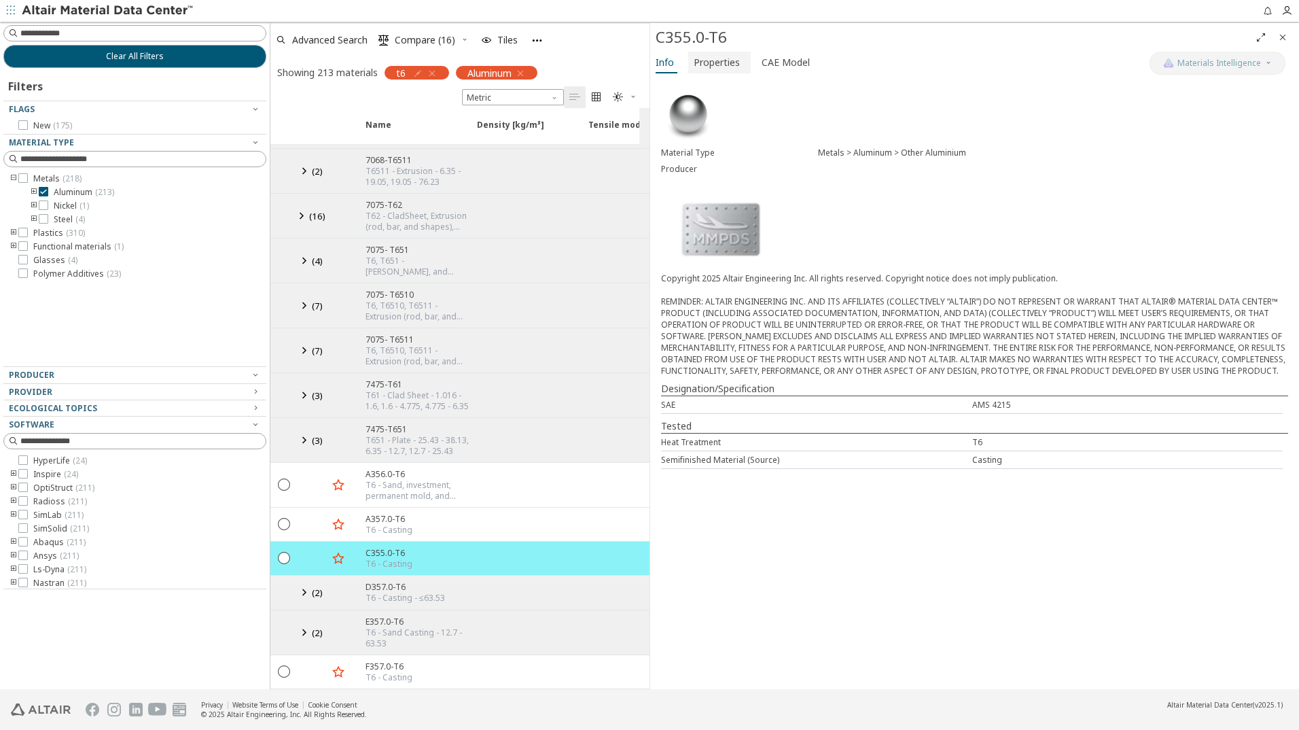
click at [716, 62] on span "Properties" at bounding box center [717, 63] width 46 height 22
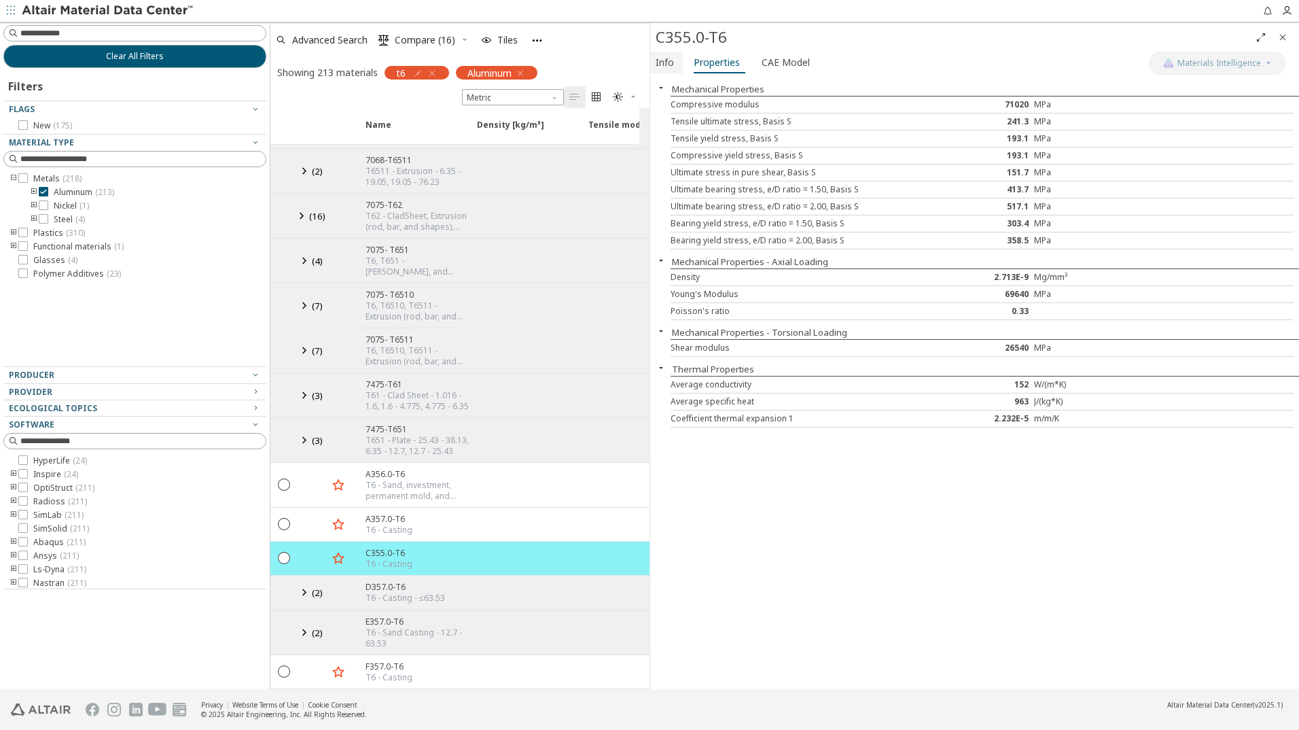
click at [666, 60] on span "Info" at bounding box center [665, 63] width 18 height 22
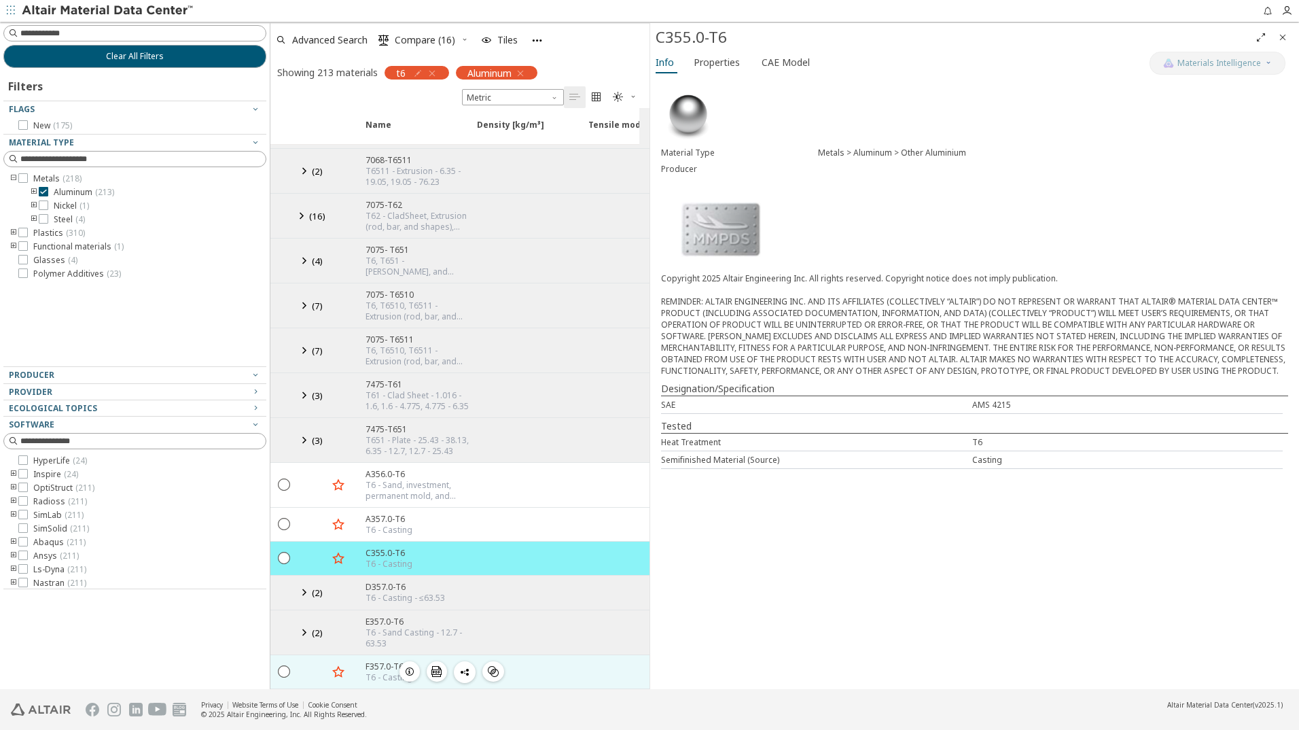
click at [411, 666] on icon "button" at bounding box center [409, 671] width 11 height 11
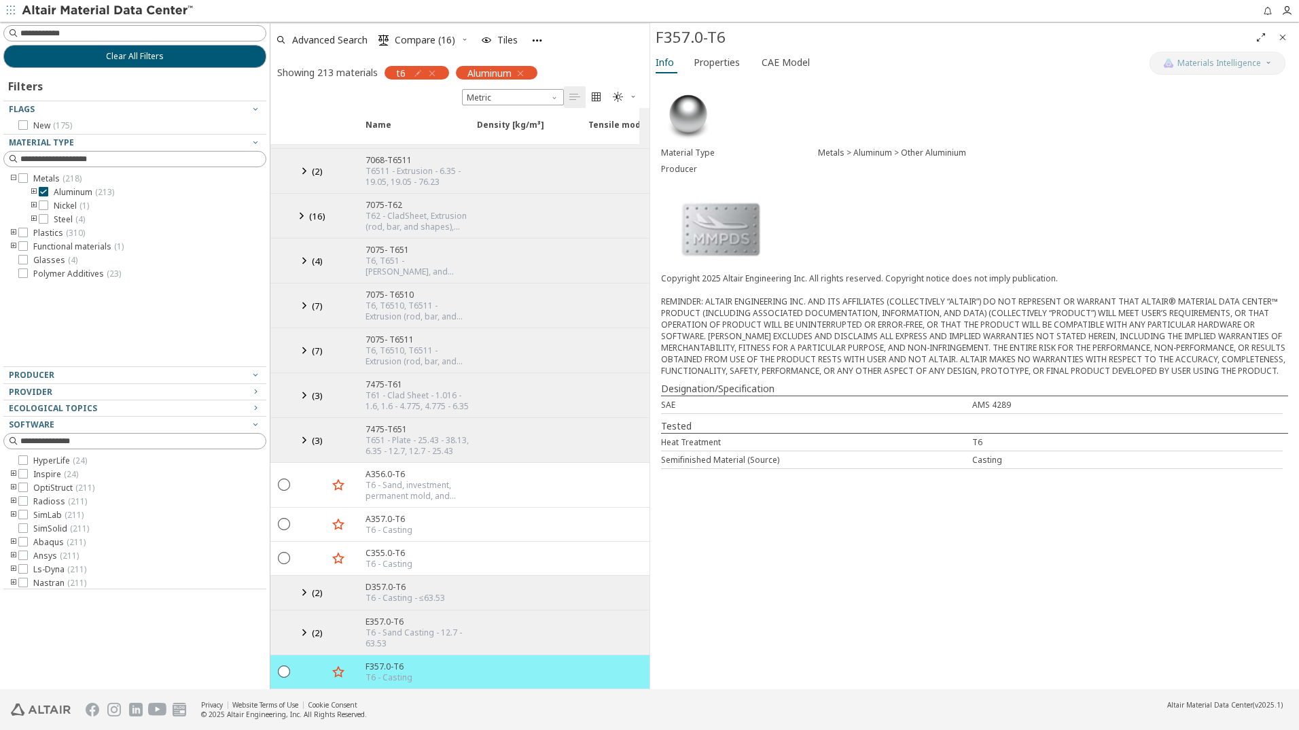
click at [304, 624] on icon at bounding box center [304, 632] width 16 height 17
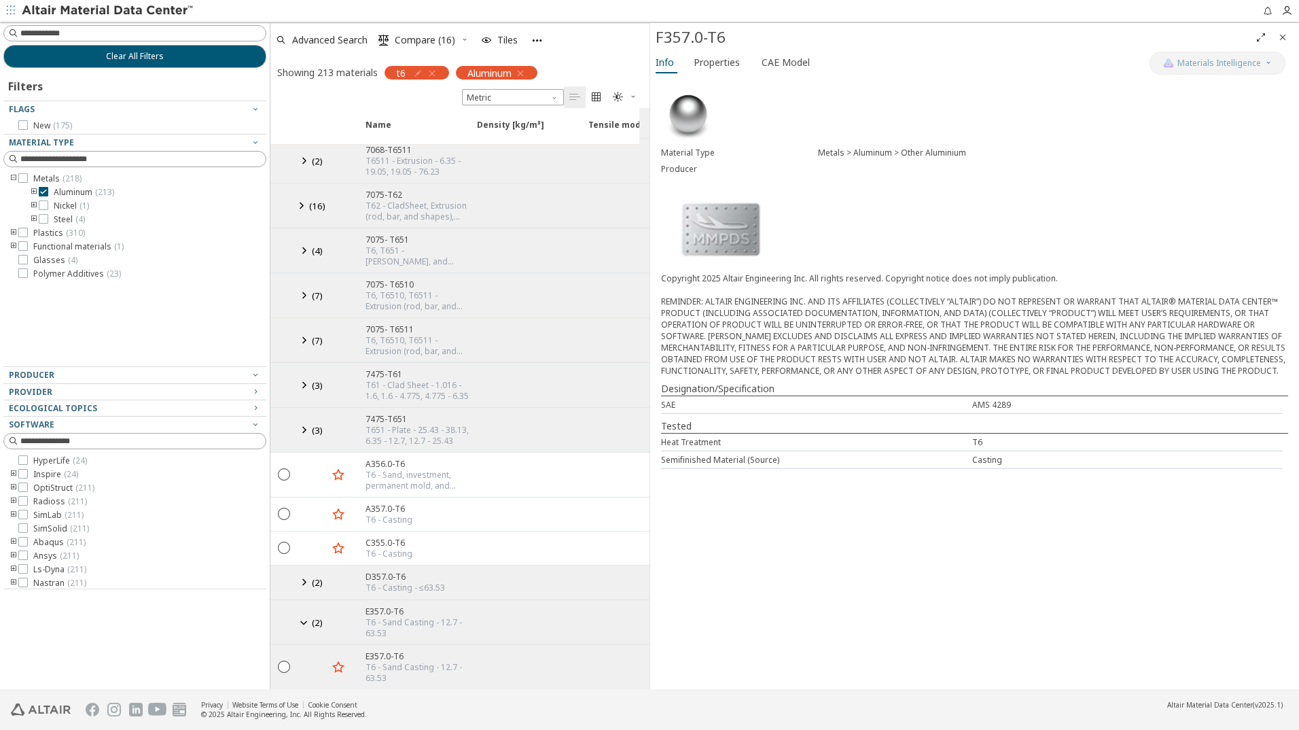
scroll to position [1796, 0]
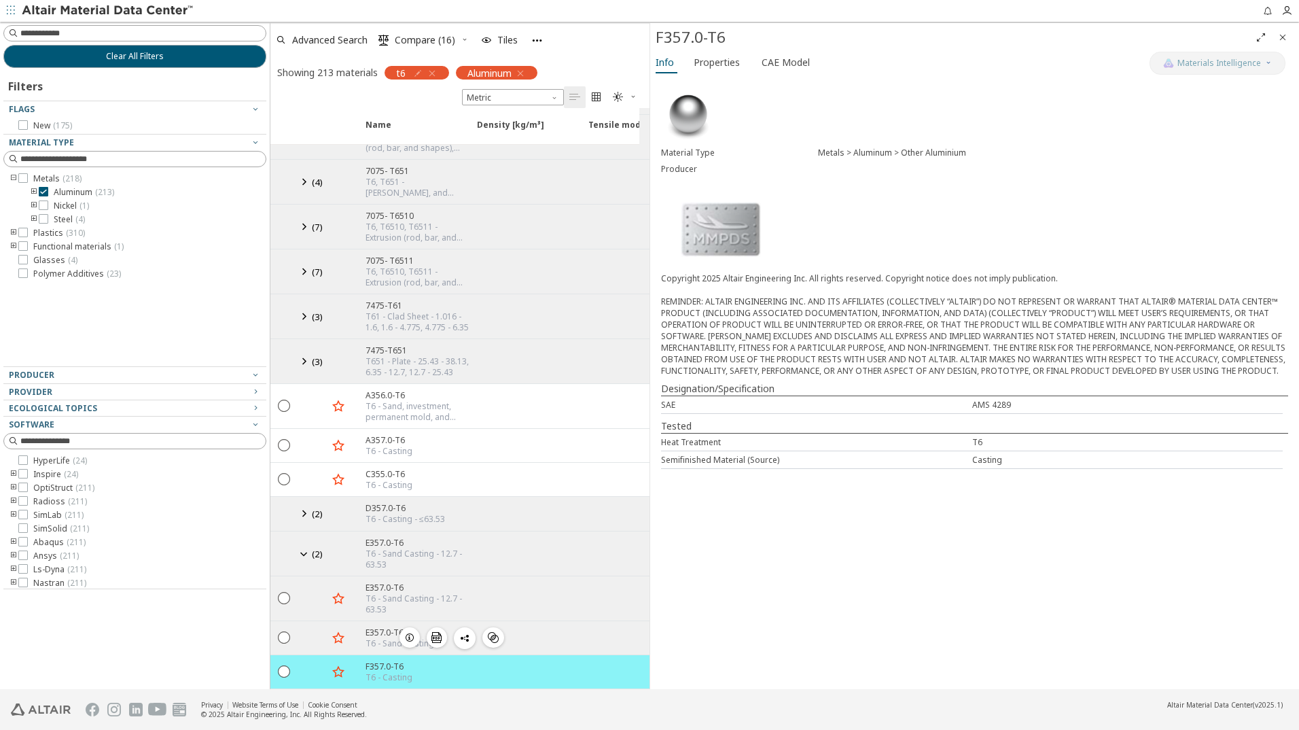
click at [408, 632] on icon "button" at bounding box center [409, 637] width 11 height 11
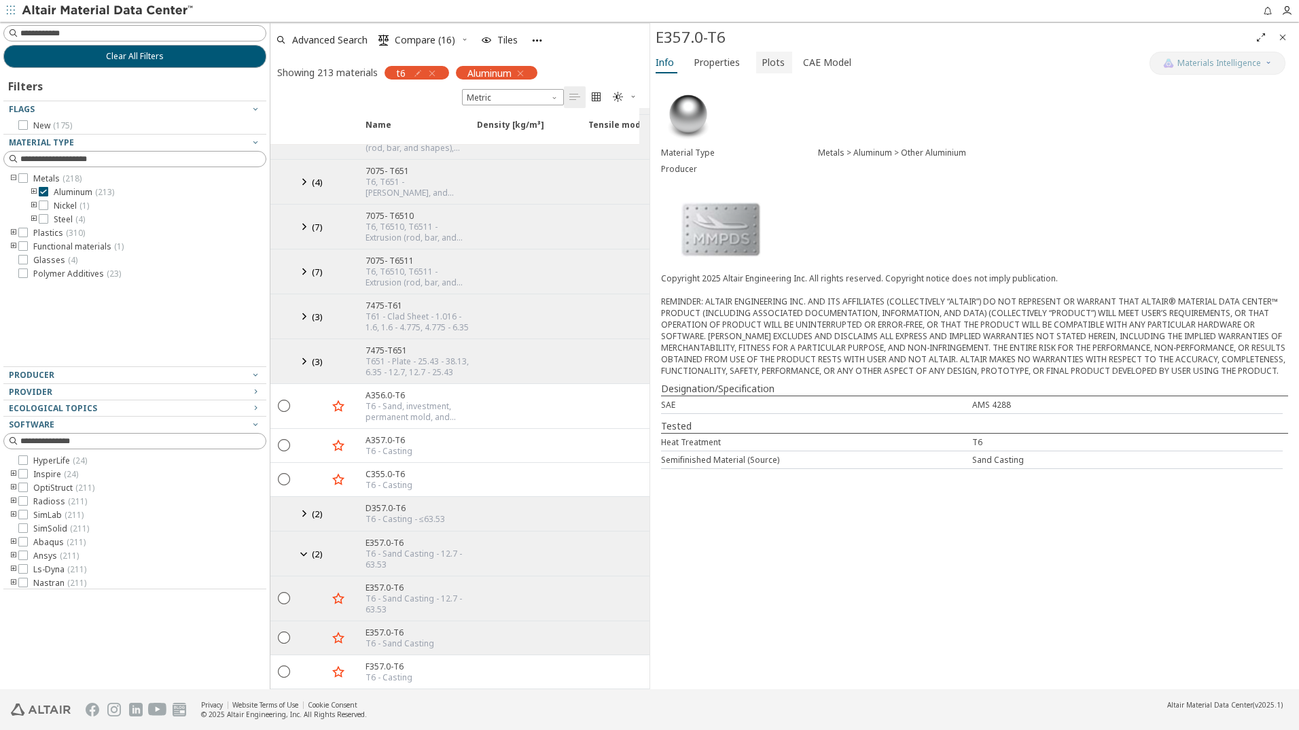
click at [779, 64] on span "Plots" at bounding box center [774, 63] width 25 height 22
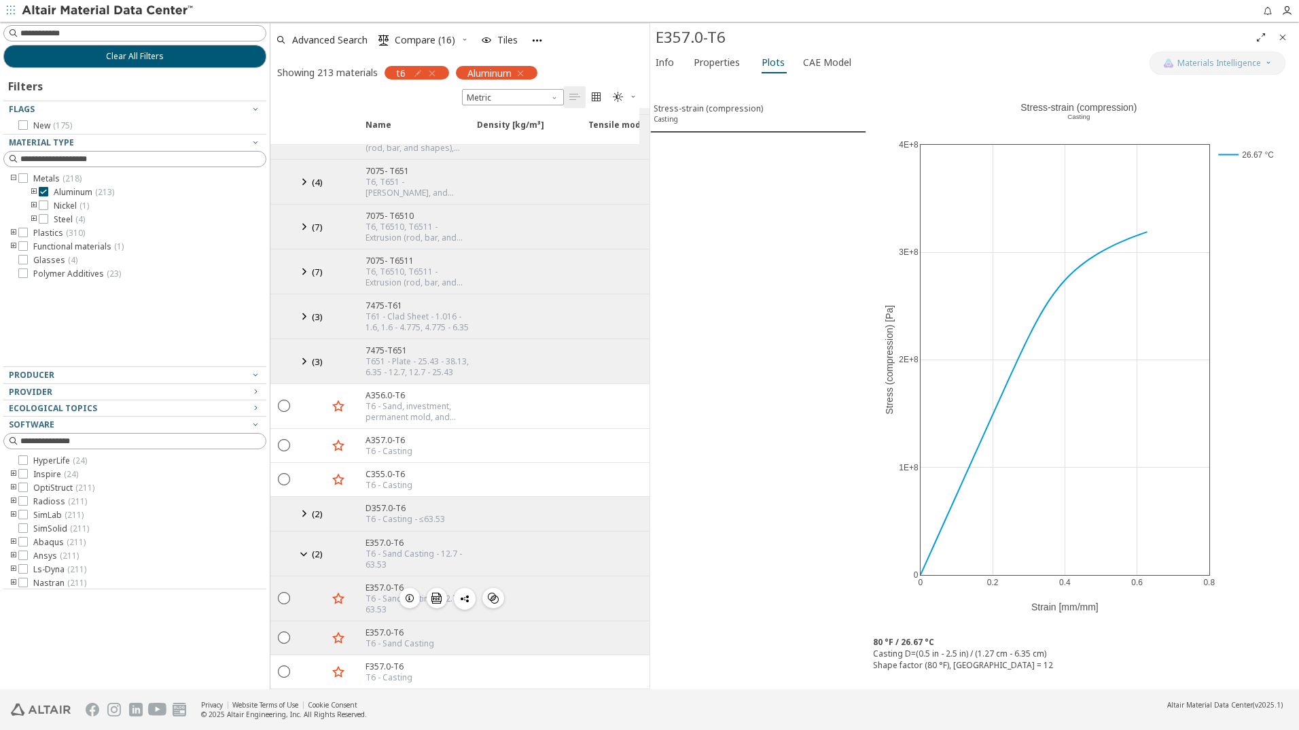
click at [409, 592] on icon "button" at bounding box center [409, 597] width 11 height 11
click at [301, 545] on icon at bounding box center [304, 553] width 16 height 17
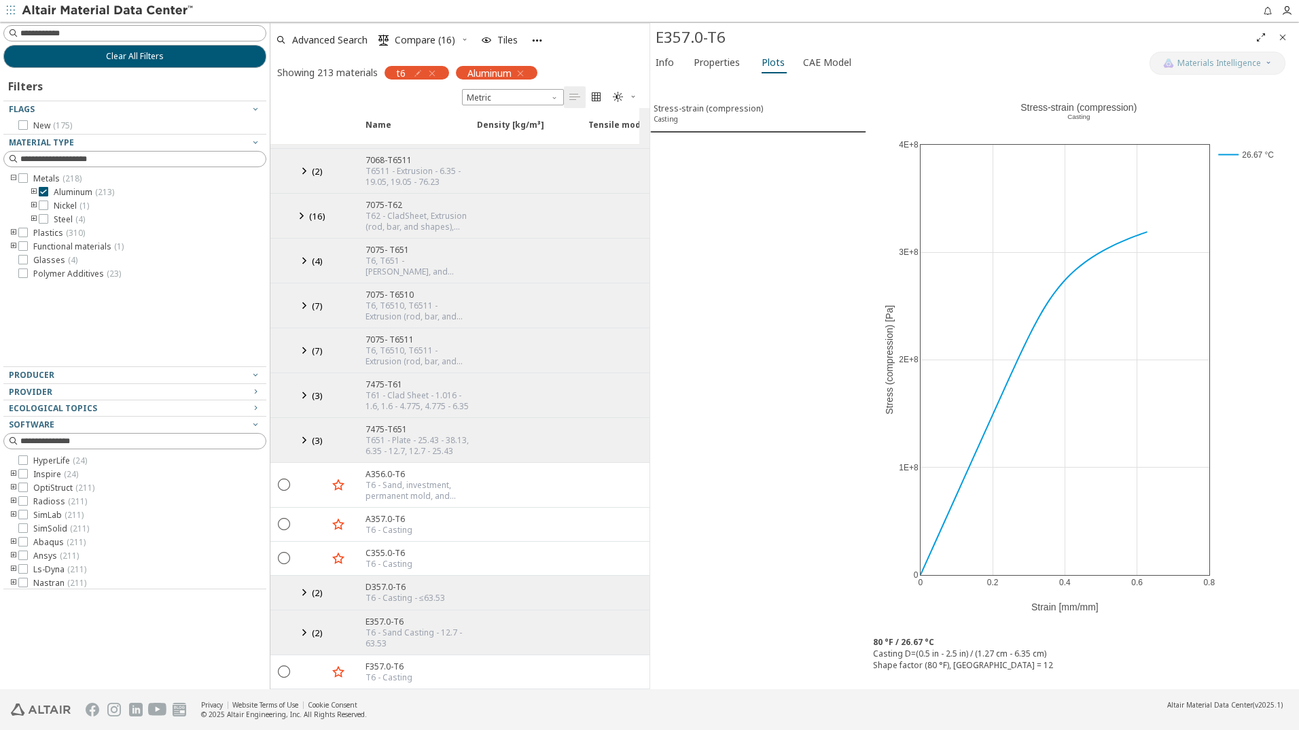
click at [301, 584] on icon at bounding box center [304, 592] width 16 height 17
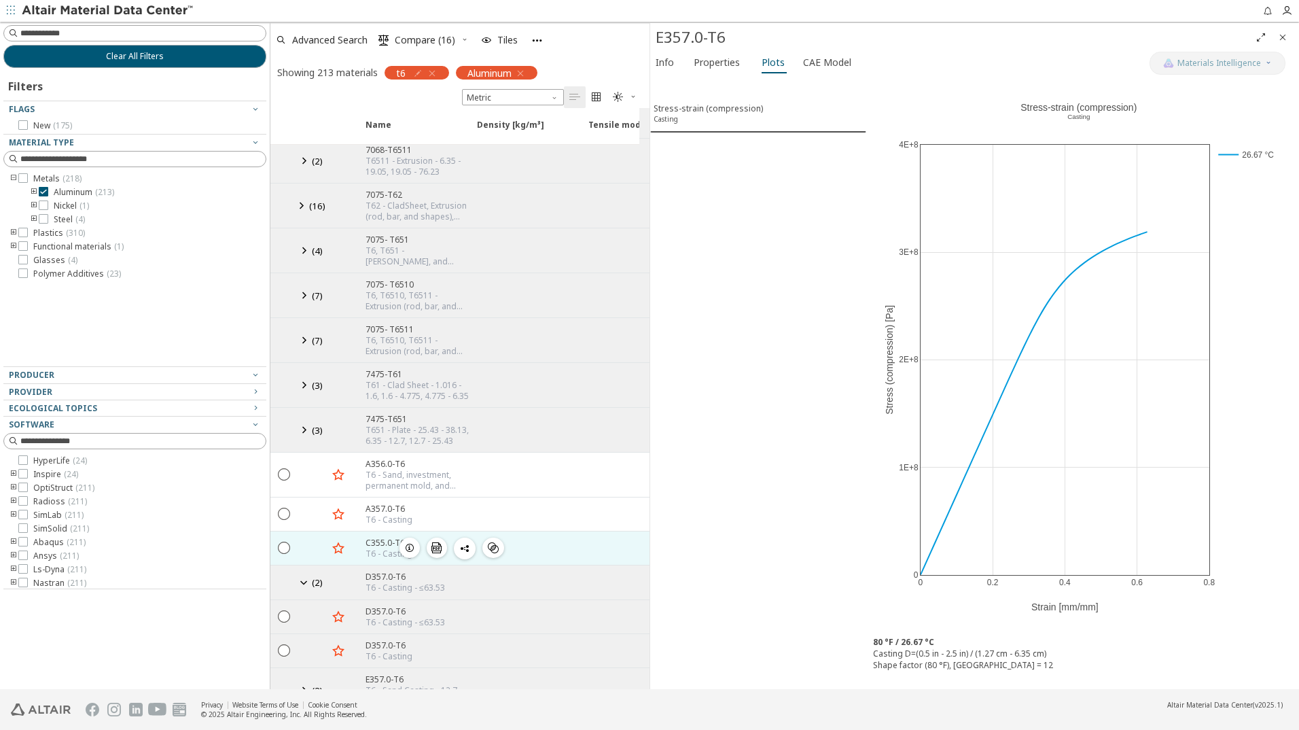
scroll to position [1785, 0]
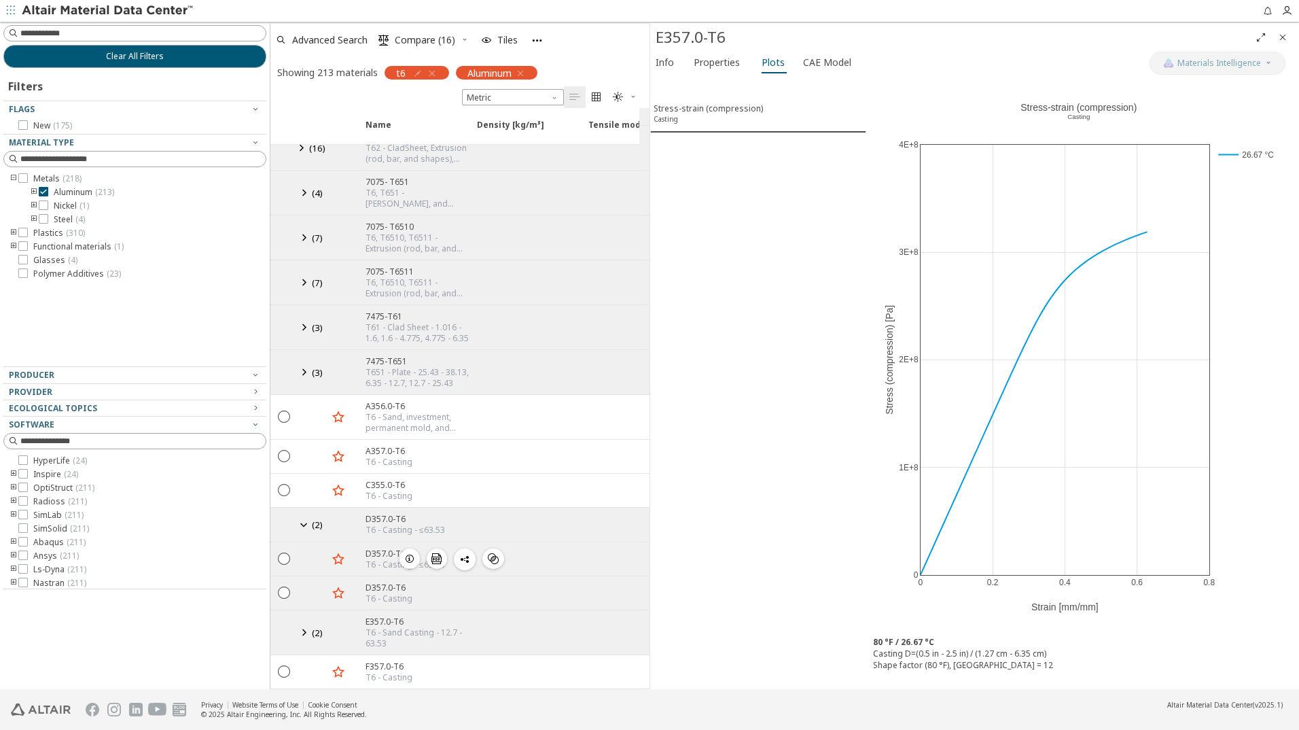
click at [408, 553] on icon "button" at bounding box center [409, 558] width 11 height 11
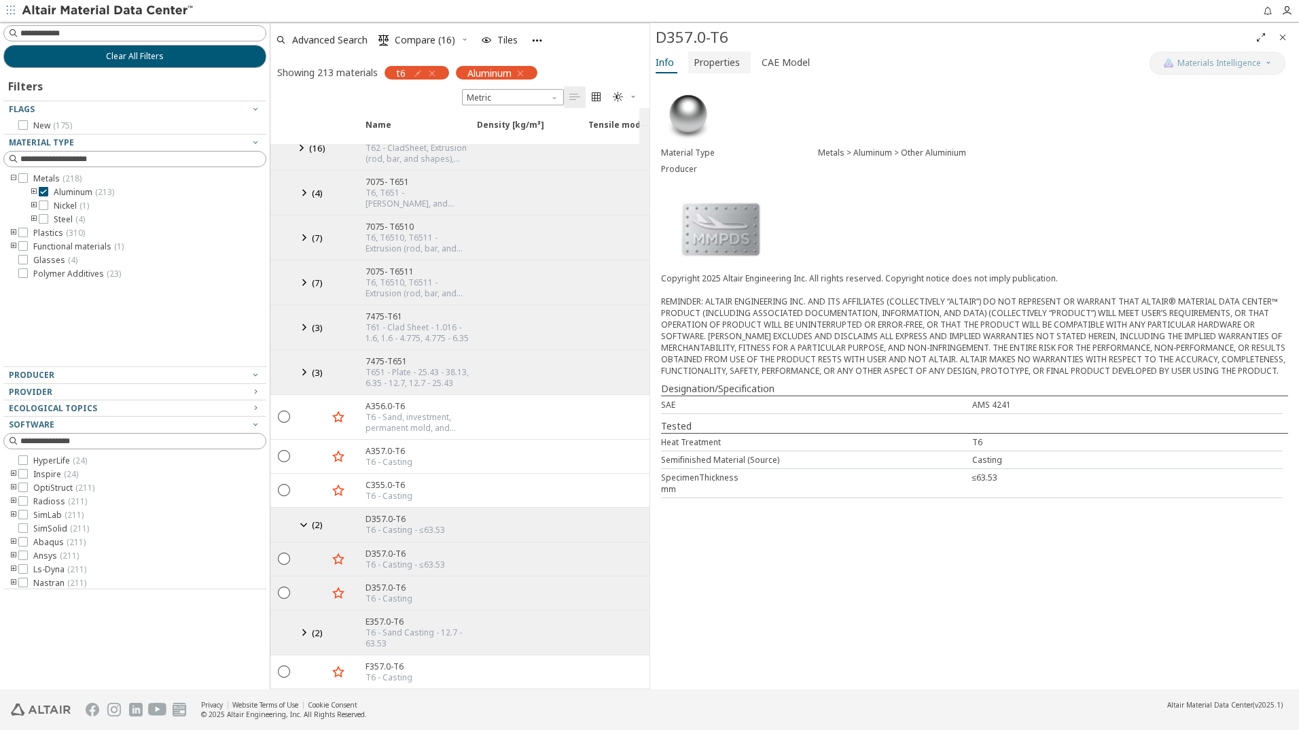
click at [721, 60] on span "Properties" at bounding box center [717, 63] width 46 height 22
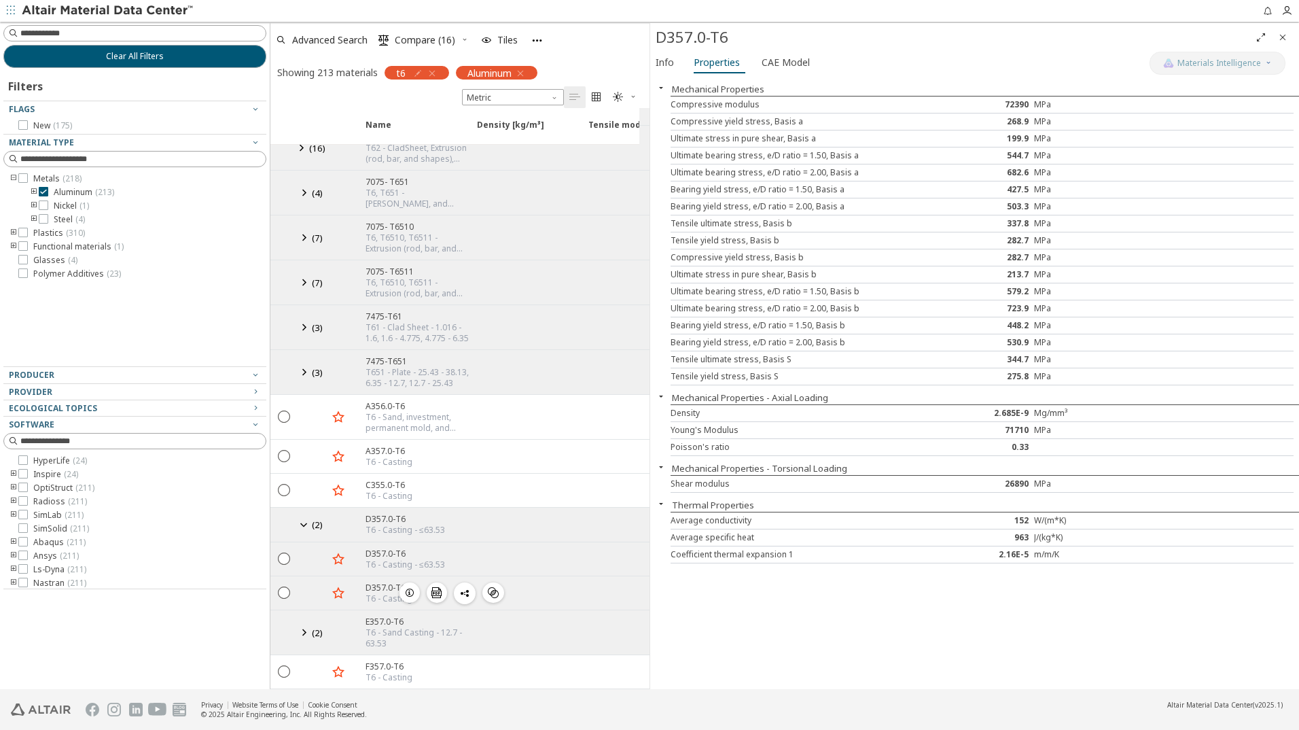
click at [410, 587] on icon "button" at bounding box center [409, 592] width 11 height 11
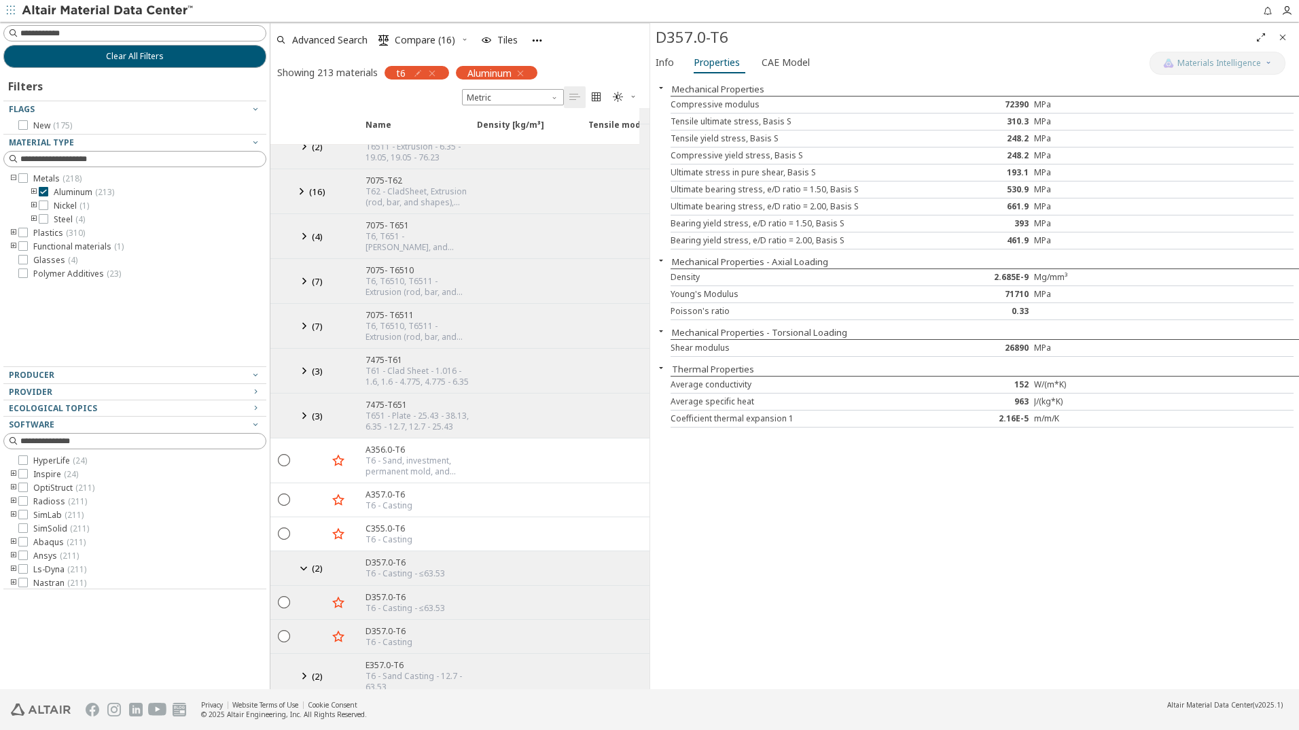
scroll to position [1785, 0]
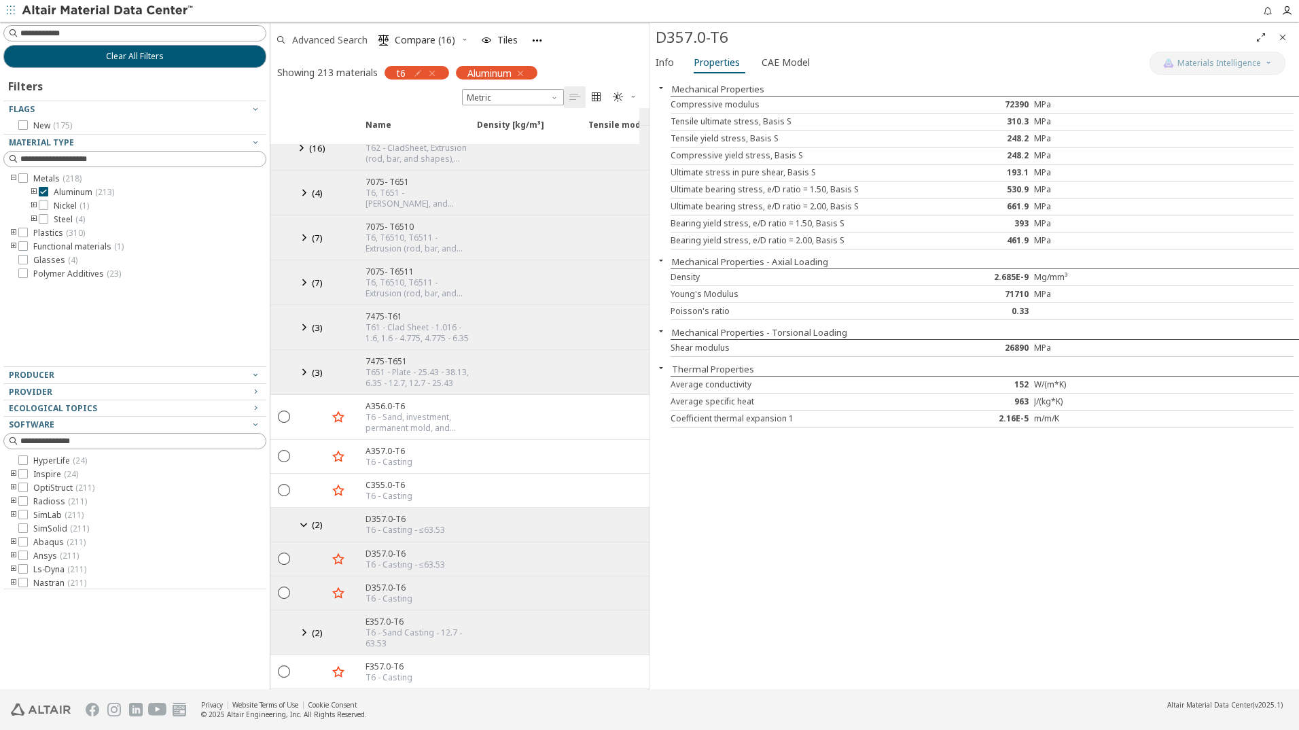
click at [325, 39] on span "Advanced Search" at bounding box center [329, 40] width 75 height 10
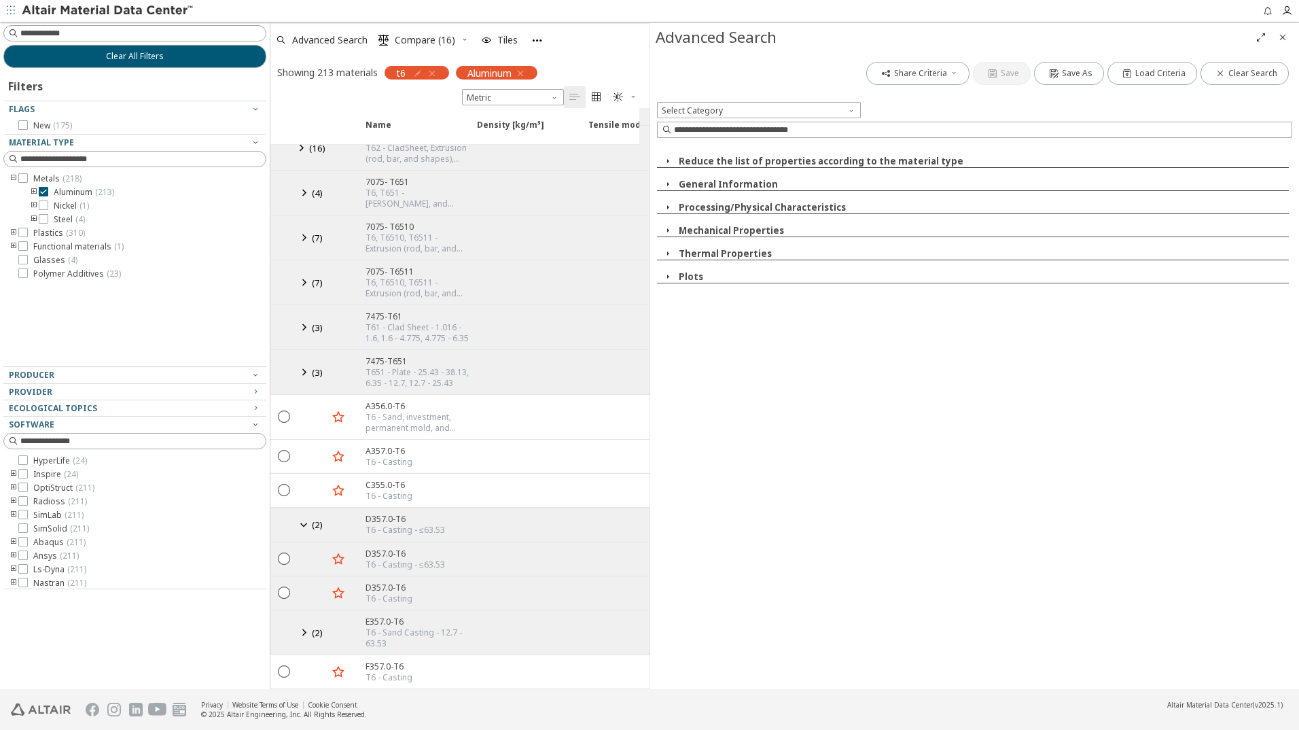
click at [666, 230] on icon "button" at bounding box center [667, 230] width 11 height 11
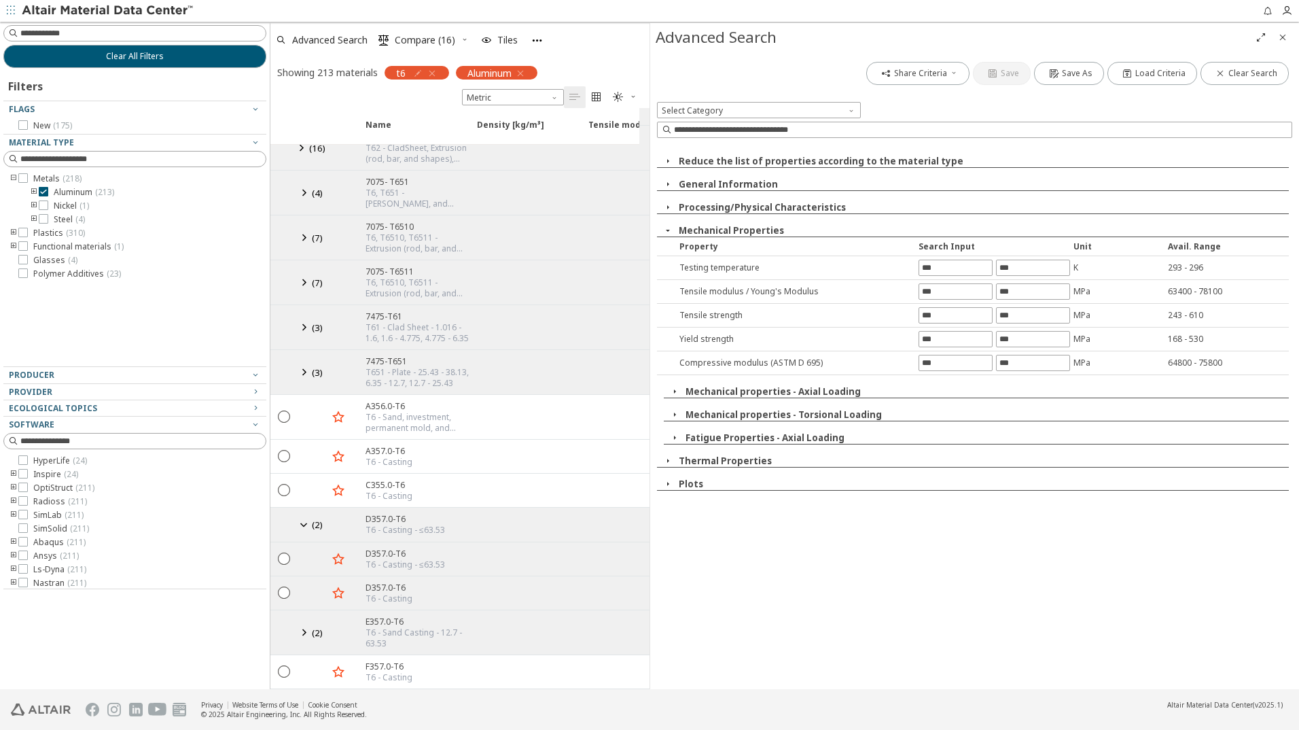
click at [667, 486] on icon "button" at bounding box center [667, 483] width 11 height 11
click at [683, 499] on icon at bounding box center [684, 498] width 10 height 10
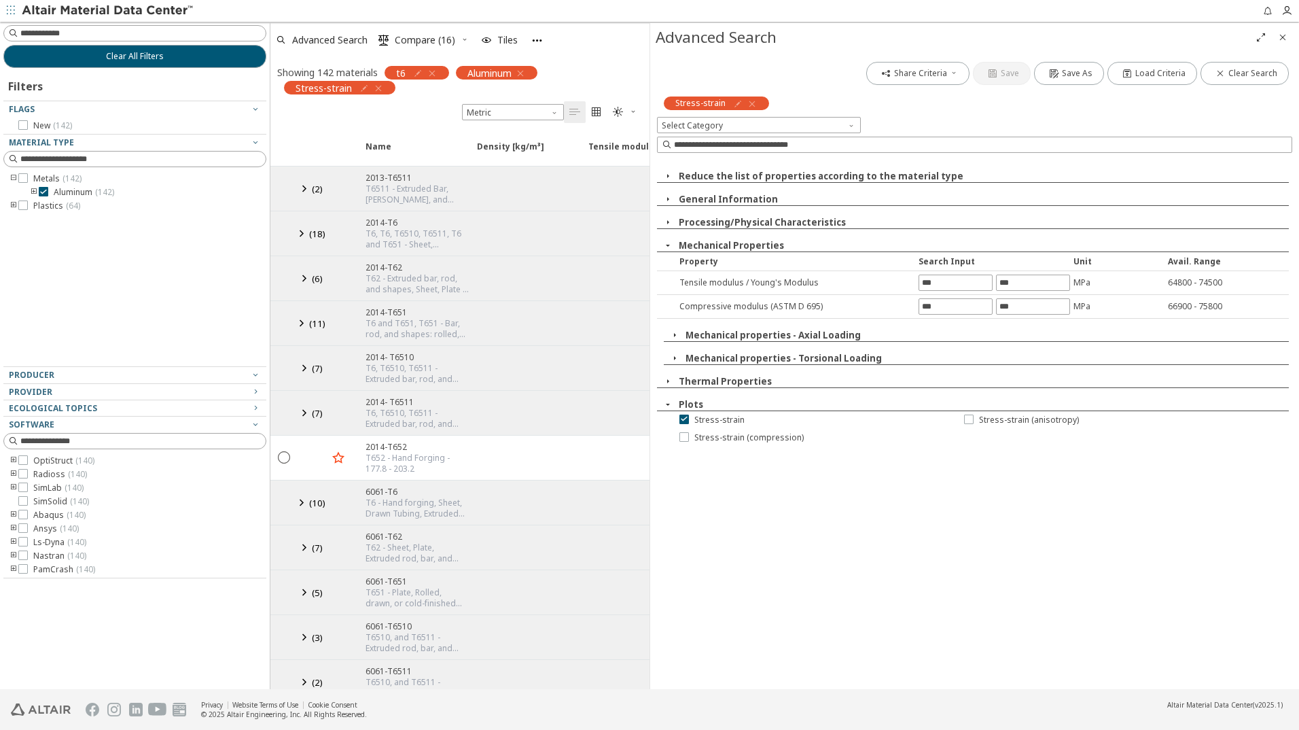
click at [668, 222] on icon "button" at bounding box center [667, 222] width 11 height 11
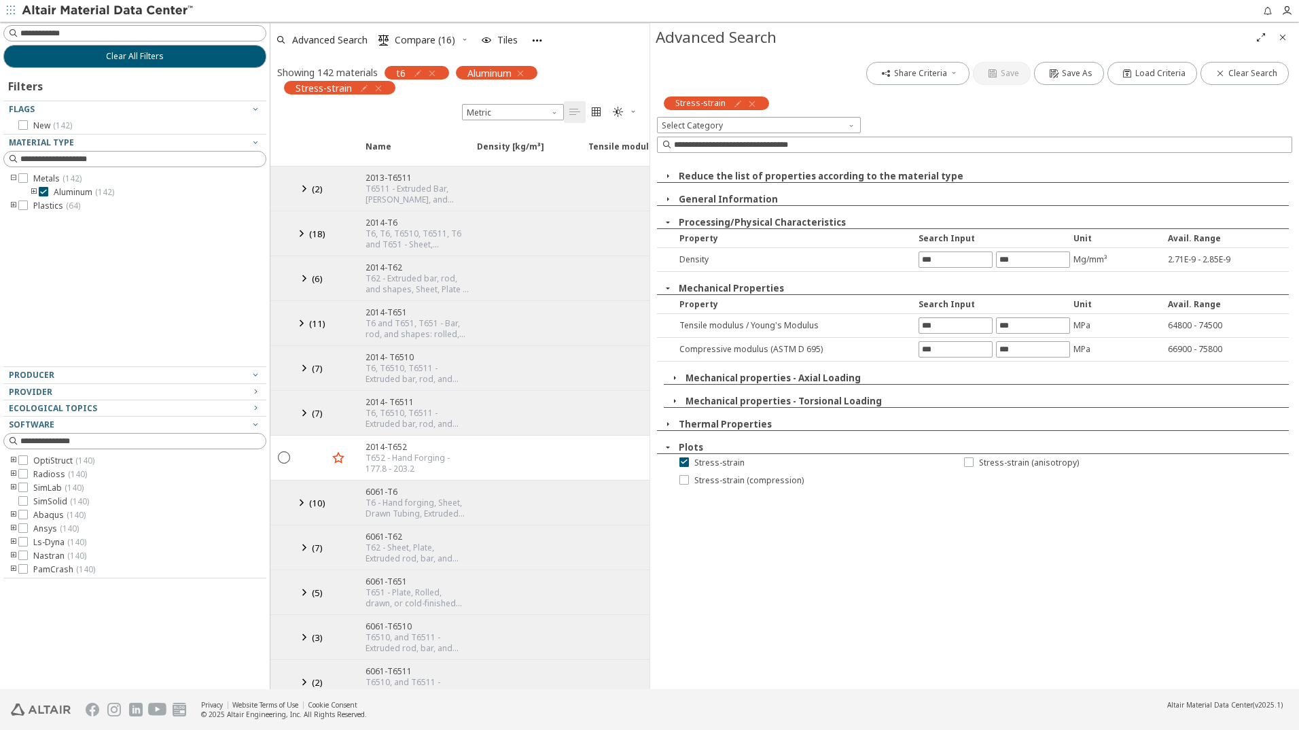
click at [673, 199] on span "button" at bounding box center [668, 199] width 16 height 12
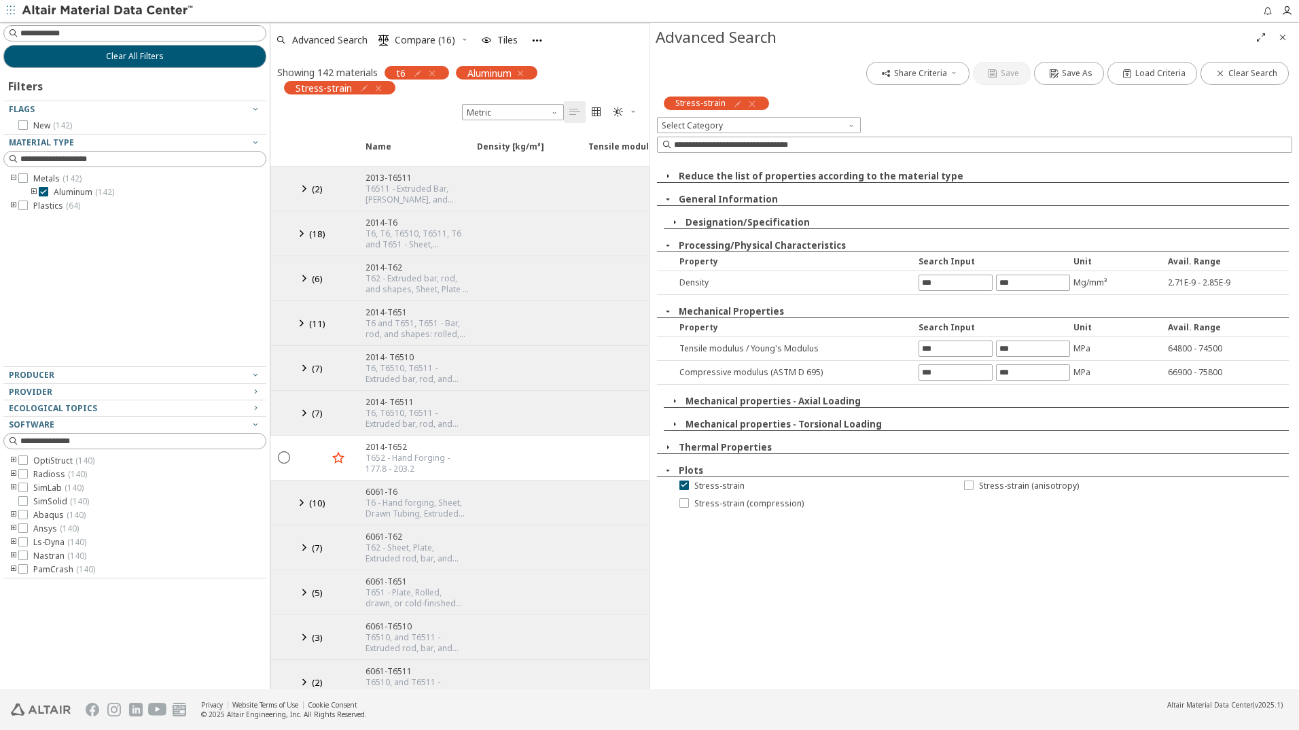
click at [680, 221] on span "button" at bounding box center [674, 222] width 16 height 12
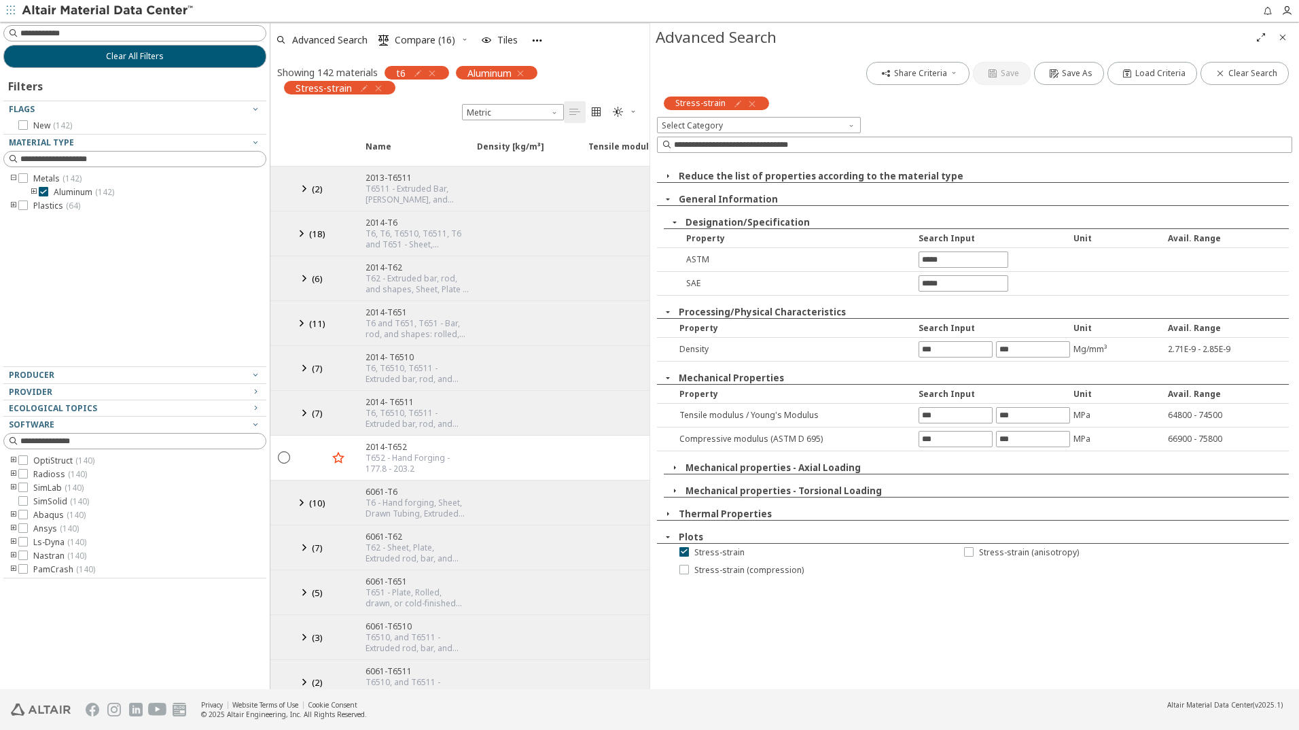
click at [671, 176] on icon "button" at bounding box center [667, 176] width 11 height 11
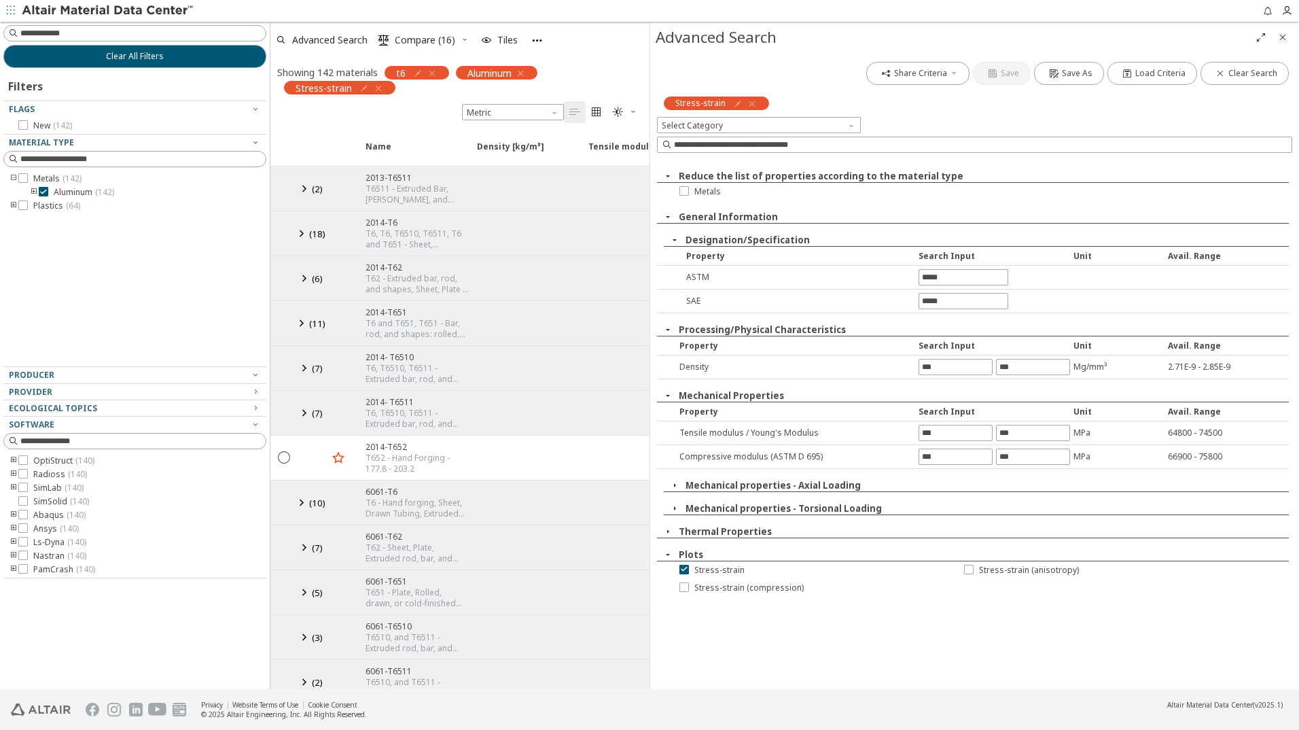
click at [378, 88] on icon "button" at bounding box center [378, 88] width 11 height 11
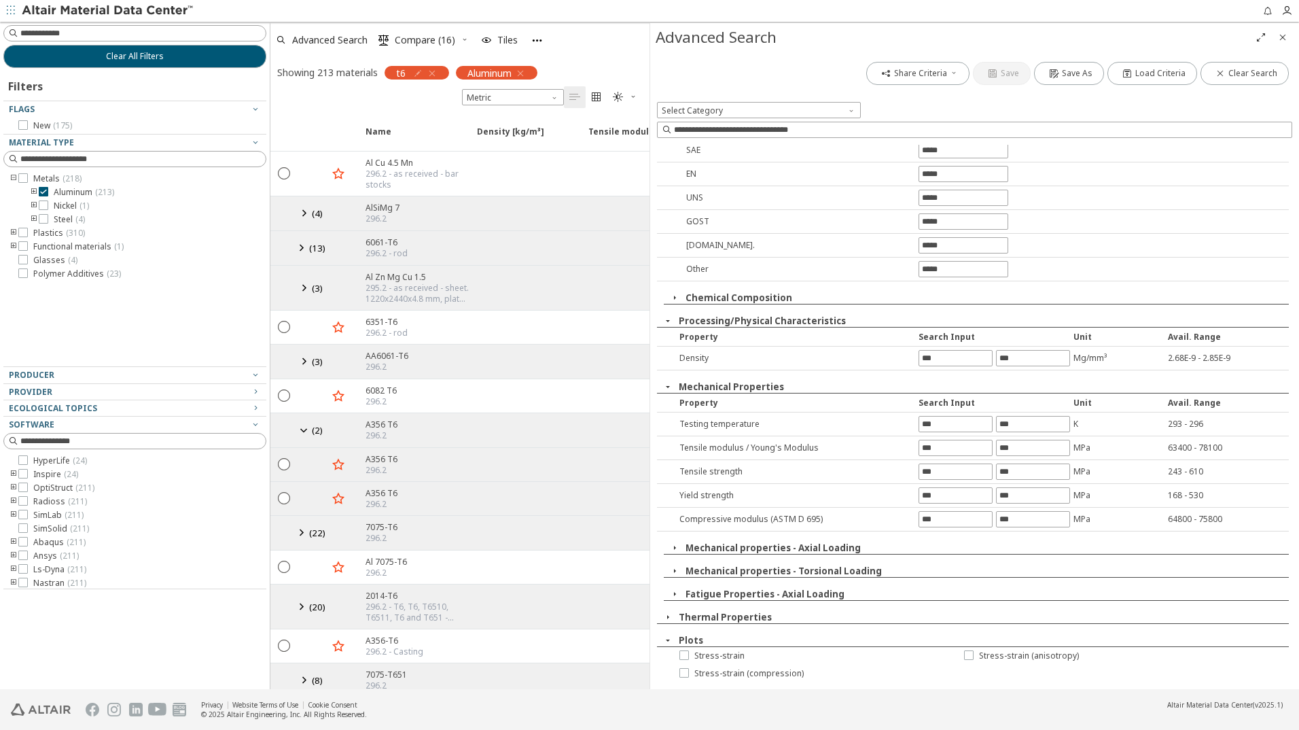
click at [306, 212] on icon at bounding box center [304, 212] width 16 height 17
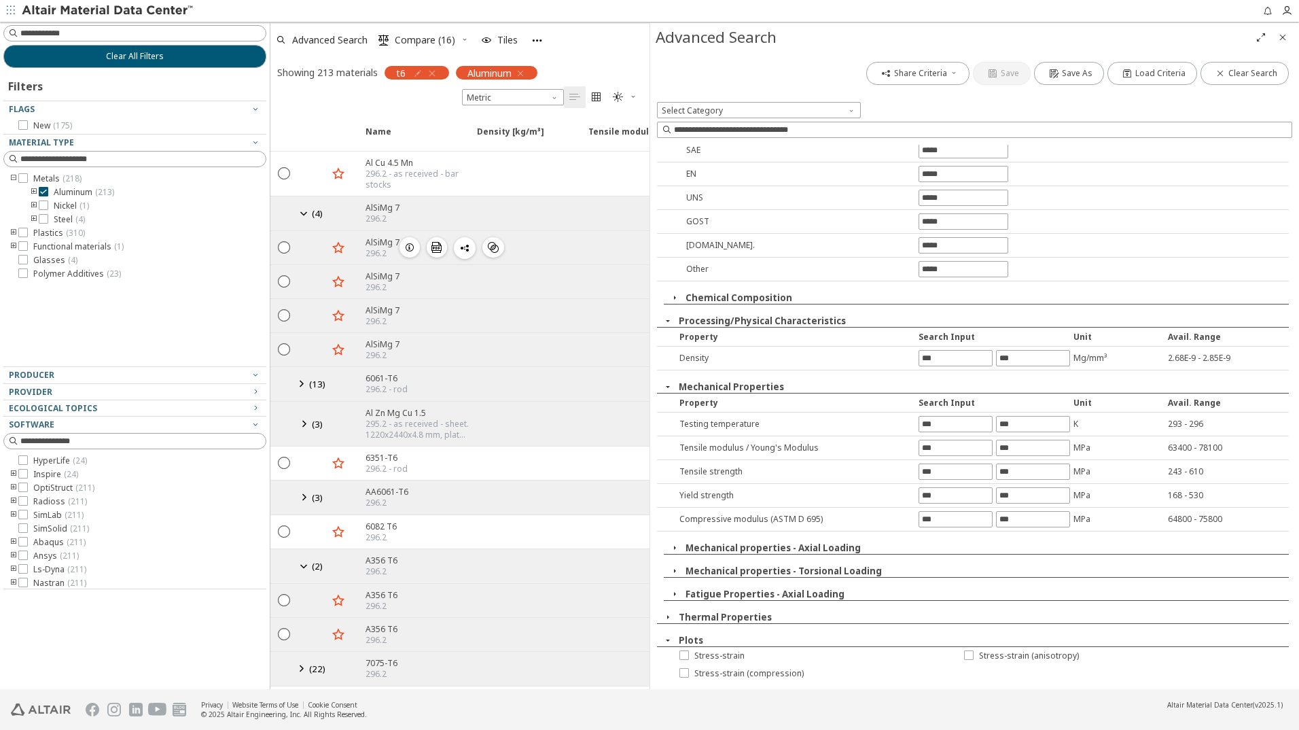
click at [405, 246] on icon "button" at bounding box center [409, 247] width 11 height 11
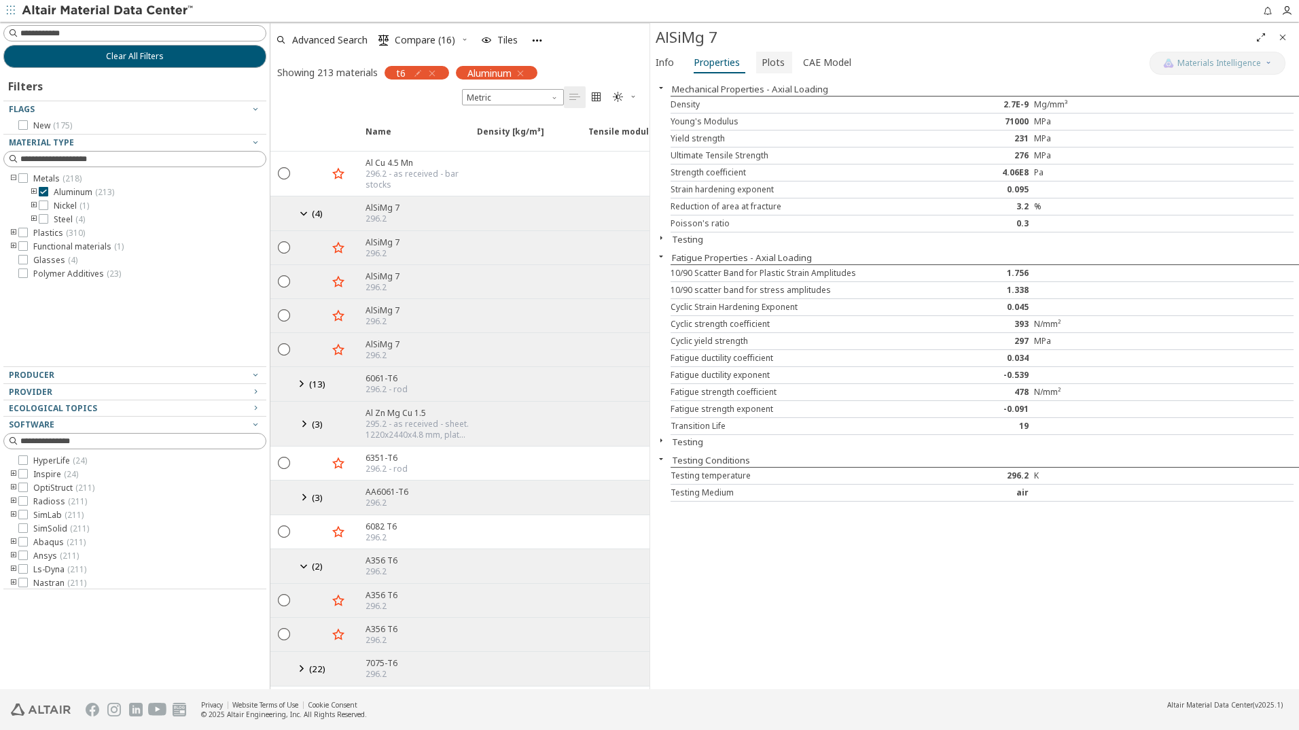
click at [774, 58] on span "Plots" at bounding box center [773, 63] width 23 height 22
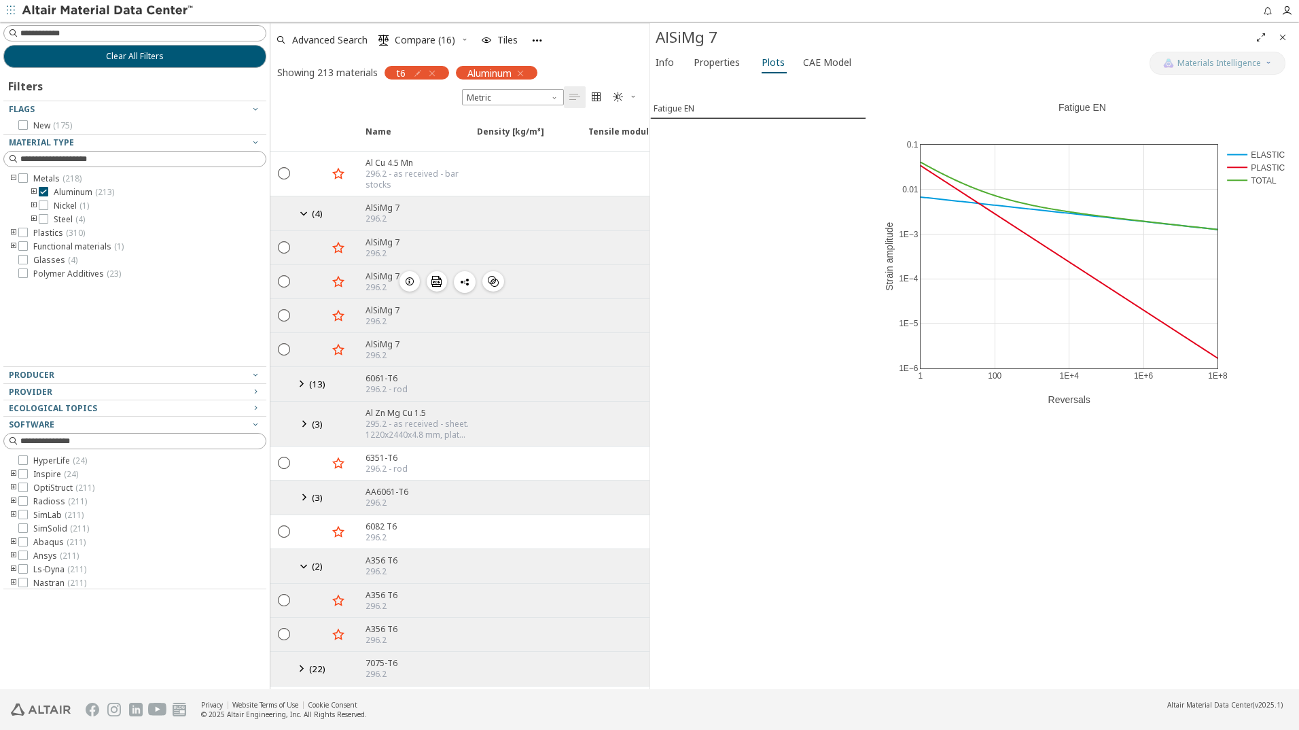
click at [410, 283] on icon "button" at bounding box center [409, 281] width 11 height 11
click at [410, 315] on icon "button" at bounding box center [409, 315] width 11 height 11
click at [409, 346] on icon "button" at bounding box center [409, 349] width 11 height 11
